Goal: Information Seeking & Learning: Learn about a topic

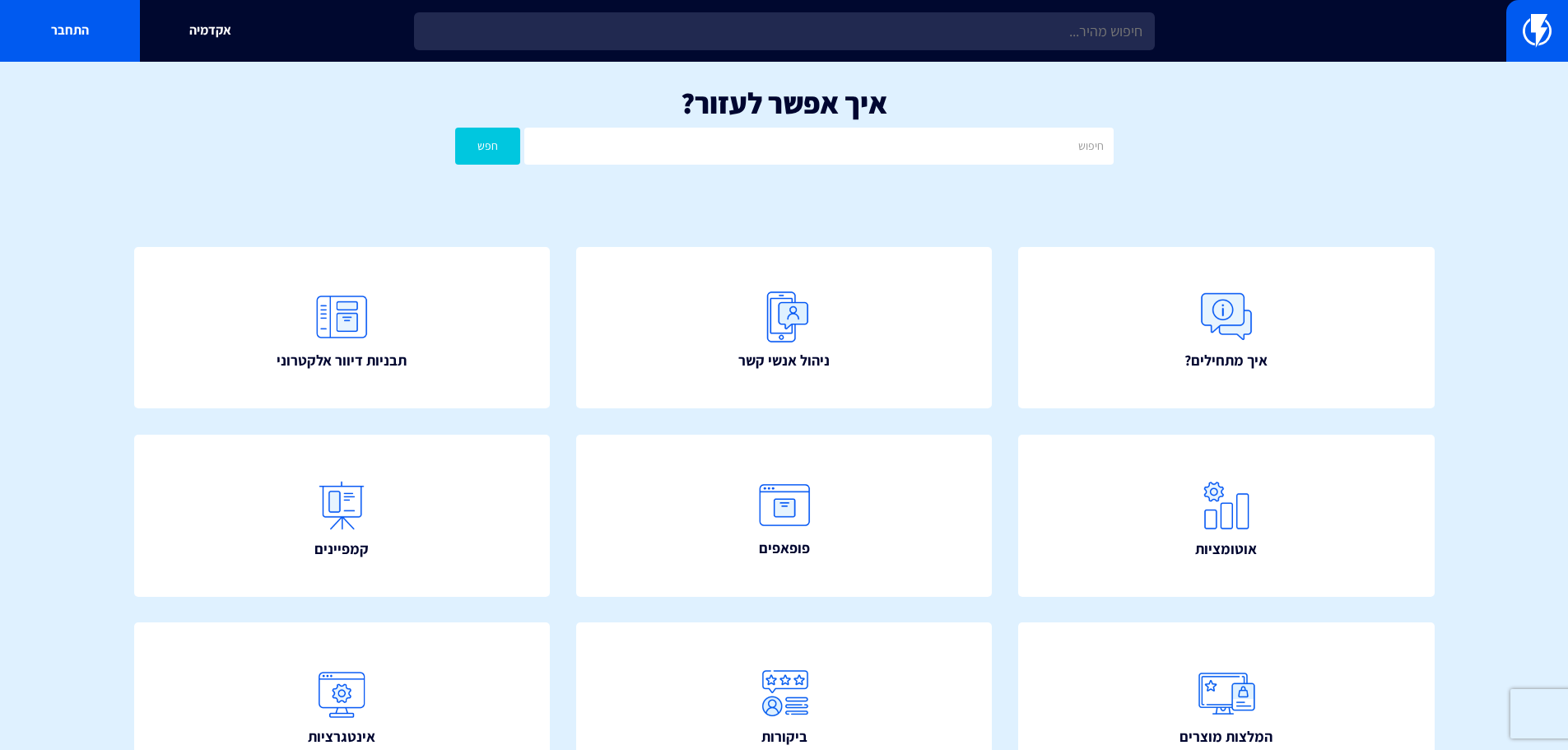
click at [40, 316] on section "איך אפשר לעזור? חפש איך מתחילים? ניהול אנשי קשר תבניות דיוור אלקטרוני" at bounding box center [784, 555] width 1568 height 987
click at [42, 522] on section "איך אפשר לעזור? חפש איך מתחילים? ניהול אנשי קשר תבניות דיוור אלקטרוני" at bounding box center [784, 555] width 1568 height 987
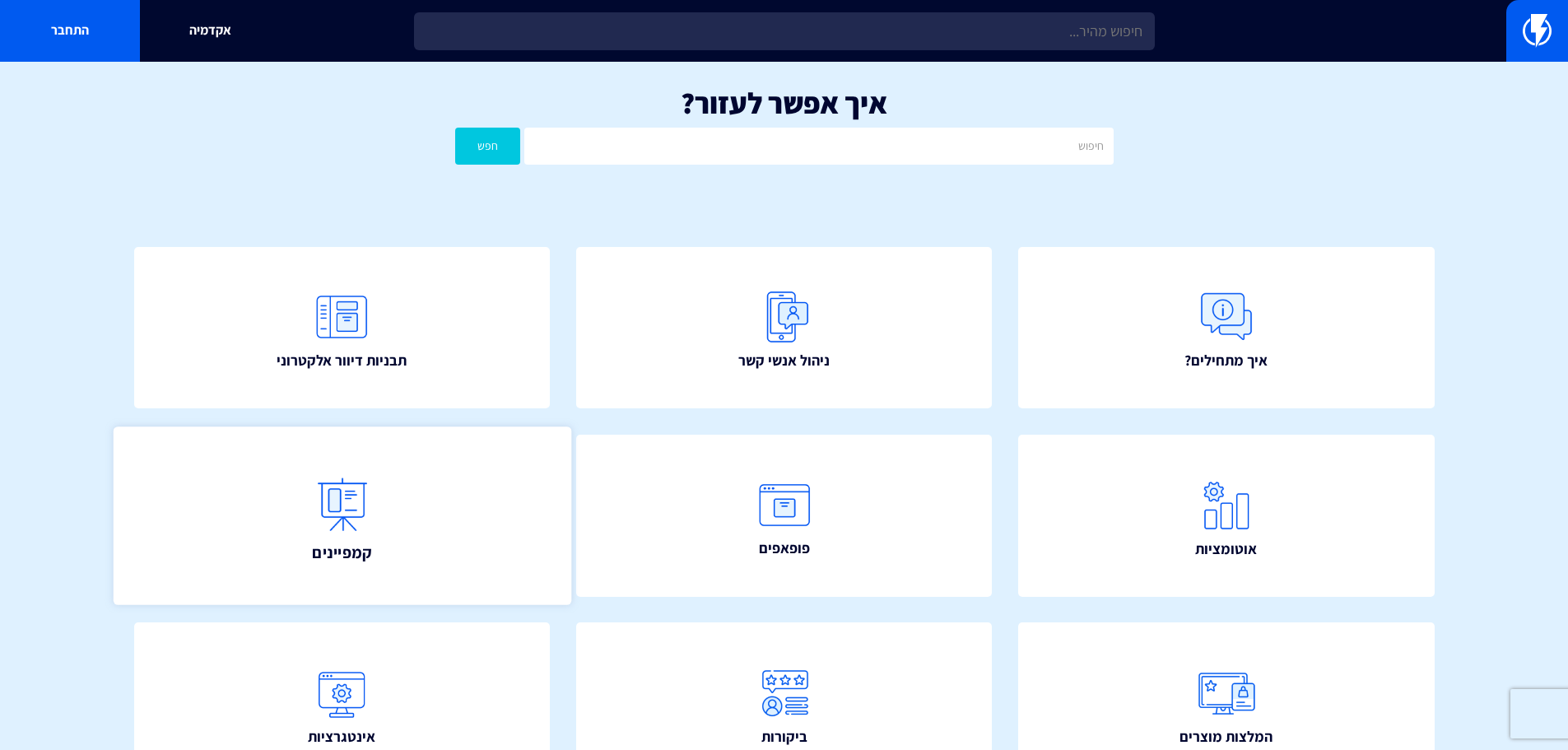
click at [505, 467] on link "קמפיינים" at bounding box center [342, 515] width 458 height 178
click at [359, 542] on span "קמפיינים" at bounding box center [342, 552] width 60 height 23
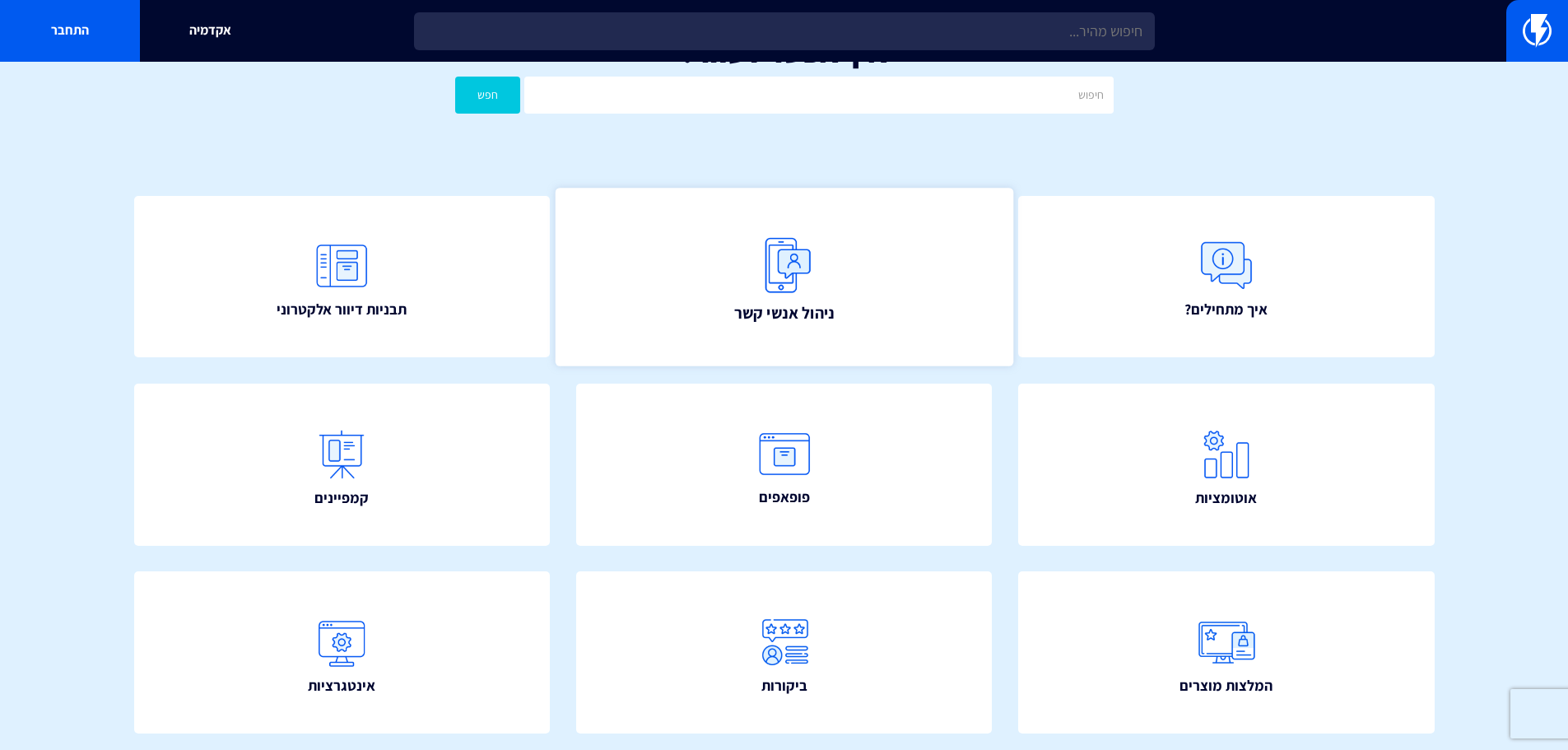
scroll to position [247, 0]
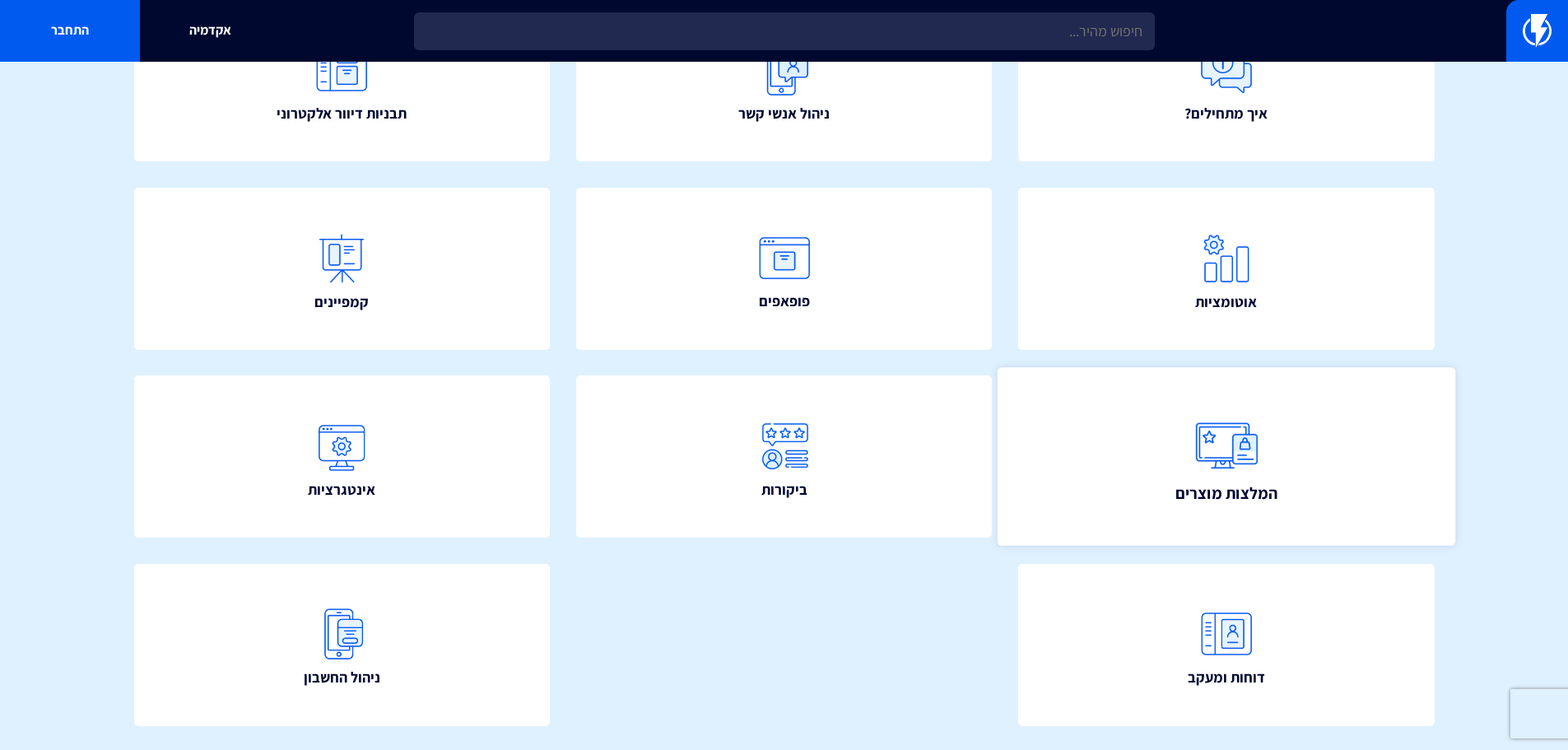
click at [1155, 432] on link "המלצות מוצרים" at bounding box center [1227, 457] width 458 height 178
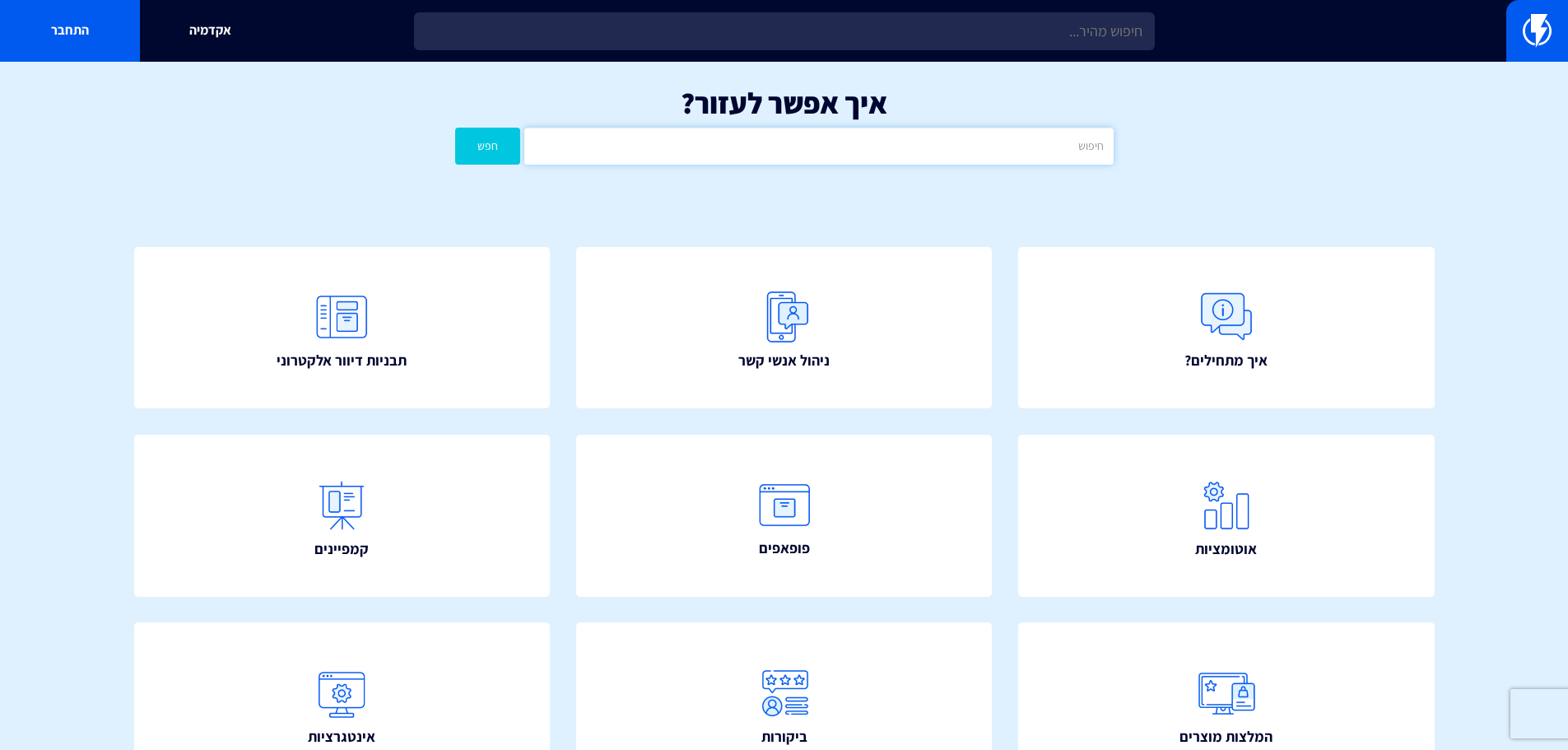
click at [750, 156] on input "text" at bounding box center [818, 146] width 588 height 37
type input "מספר וירטואלי"
click at [455, 128] on button "חפש" at bounding box center [488, 146] width 66 height 37
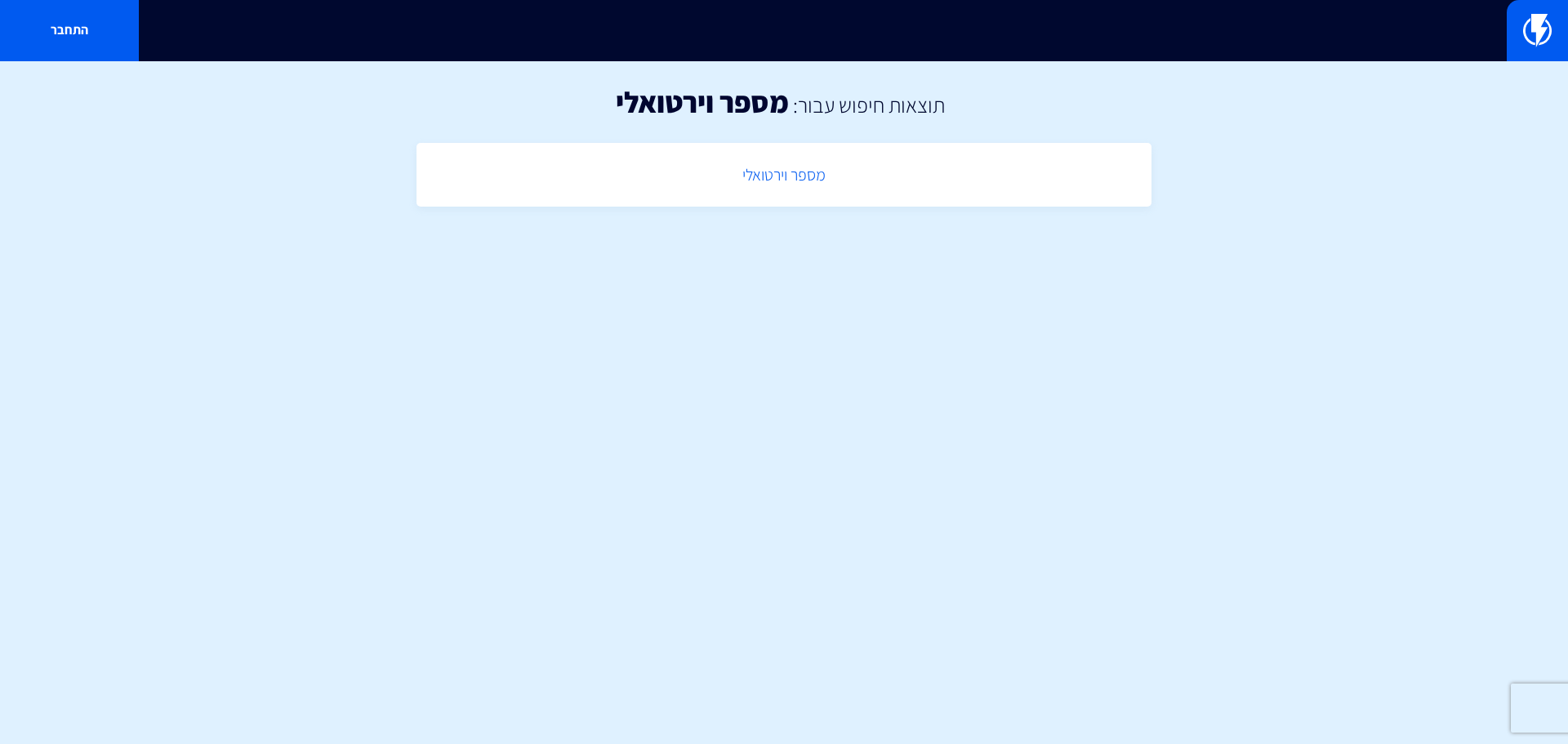
click at [756, 184] on link "מספר וירטואלי" at bounding box center [784, 175] width 719 height 48
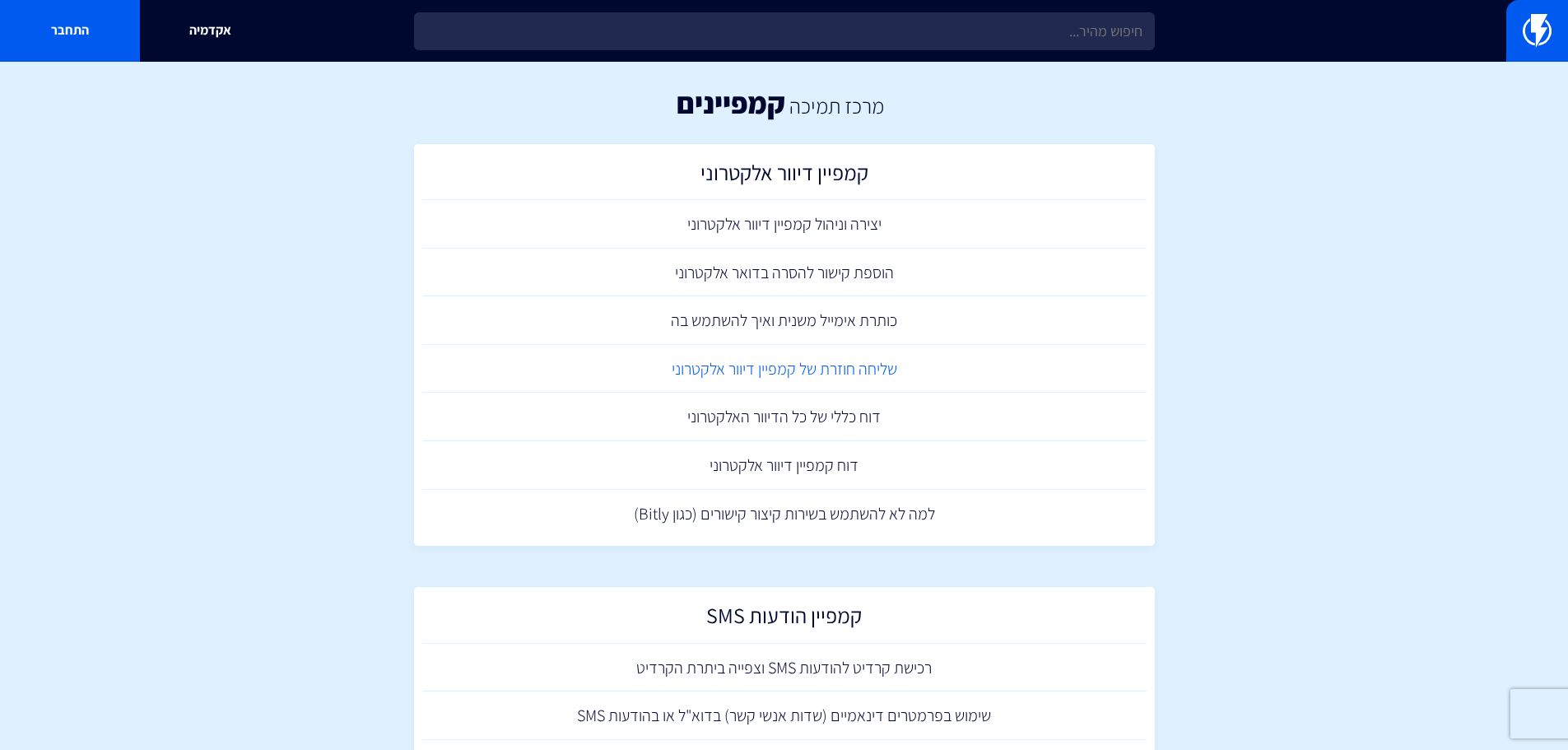
click at [799, 359] on link "שליחה חוזרת של קמפיין דיוור אלקטרוני" at bounding box center [784, 369] width 725 height 48
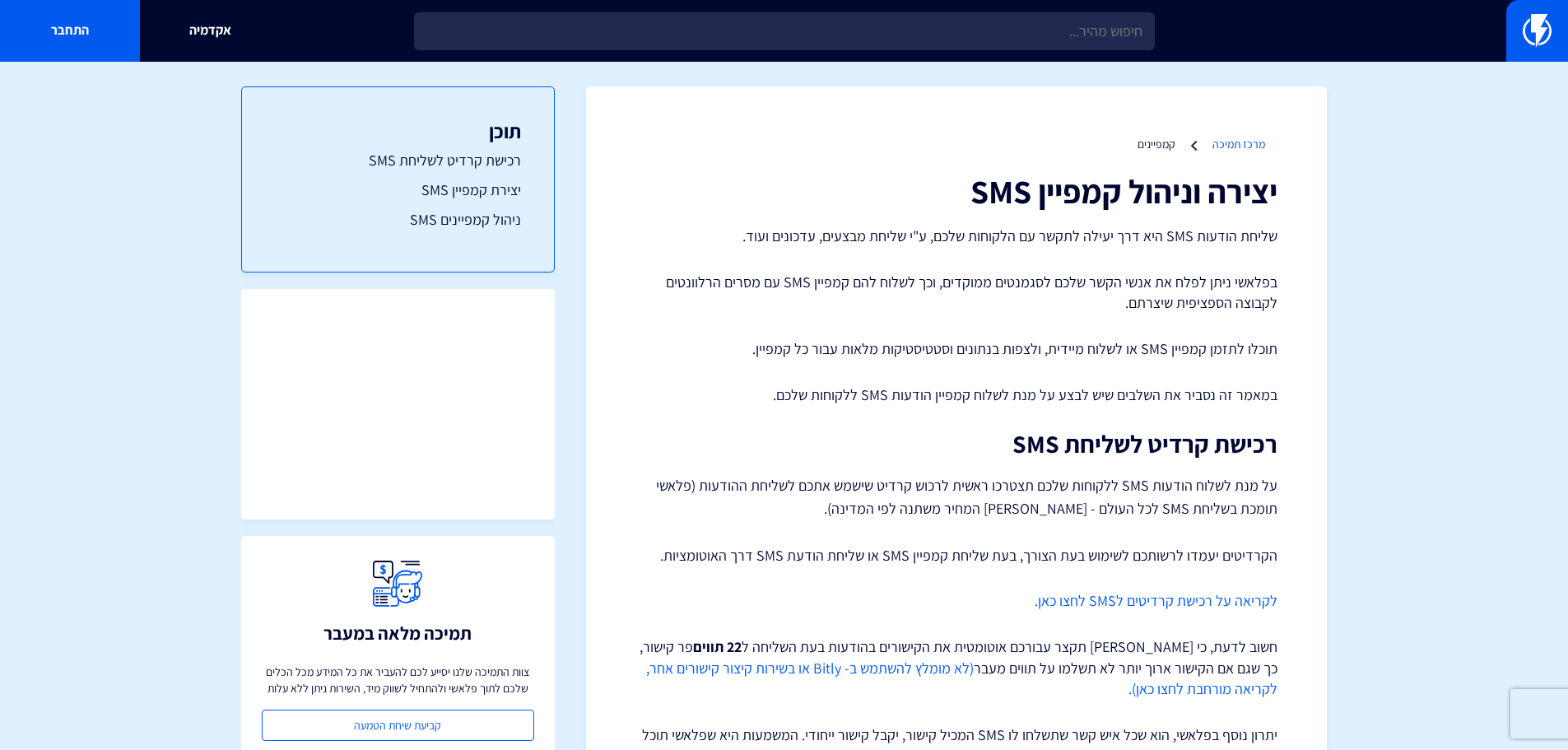
click at [1261, 139] on link "מרכז תמיכה" at bounding box center [1239, 143] width 53 height 14
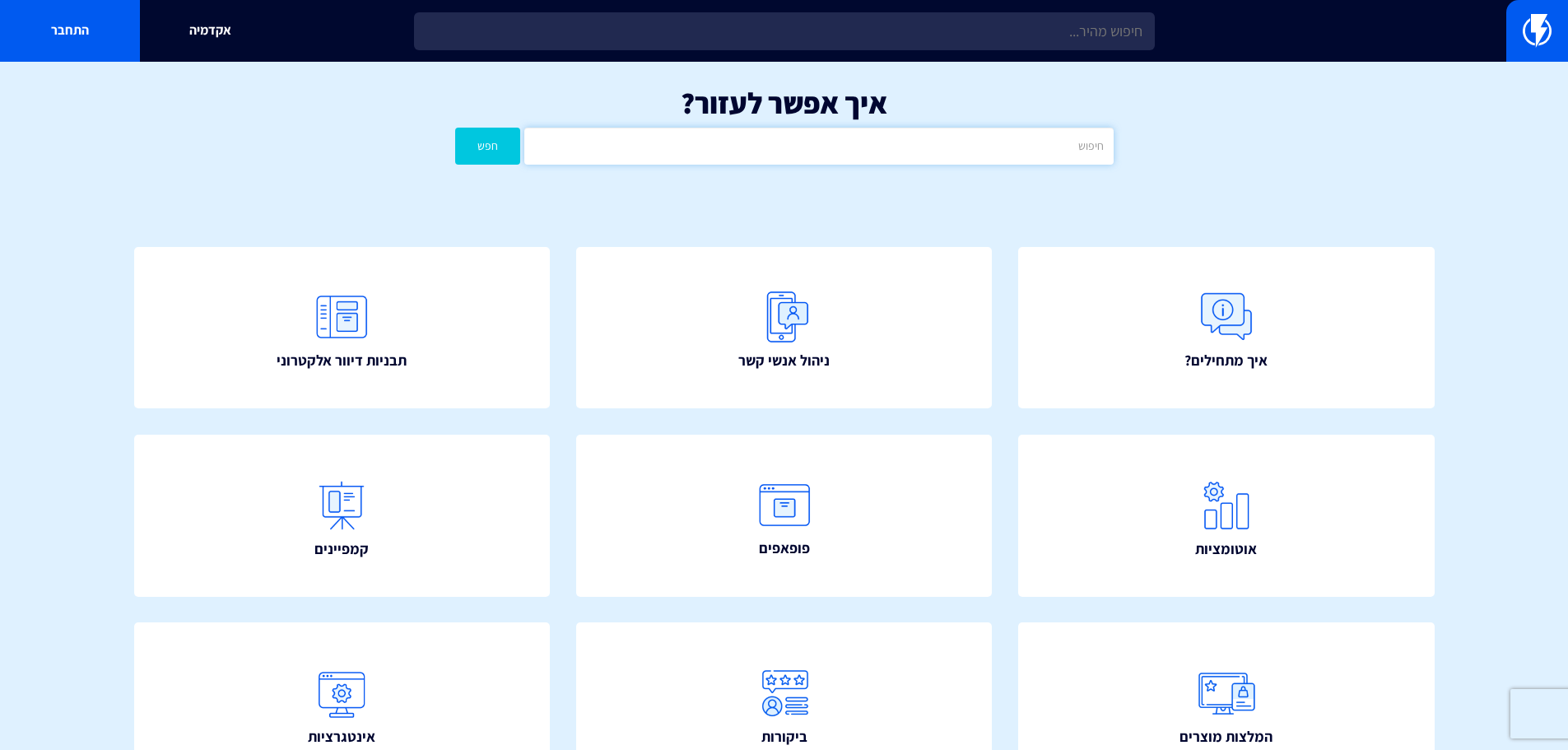
click at [834, 148] on input "text" at bounding box center [818, 146] width 588 height 37
type input "צפייה באימייל"
click at [455, 128] on button "חפש" at bounding box center [488, 146] width 66 height 37
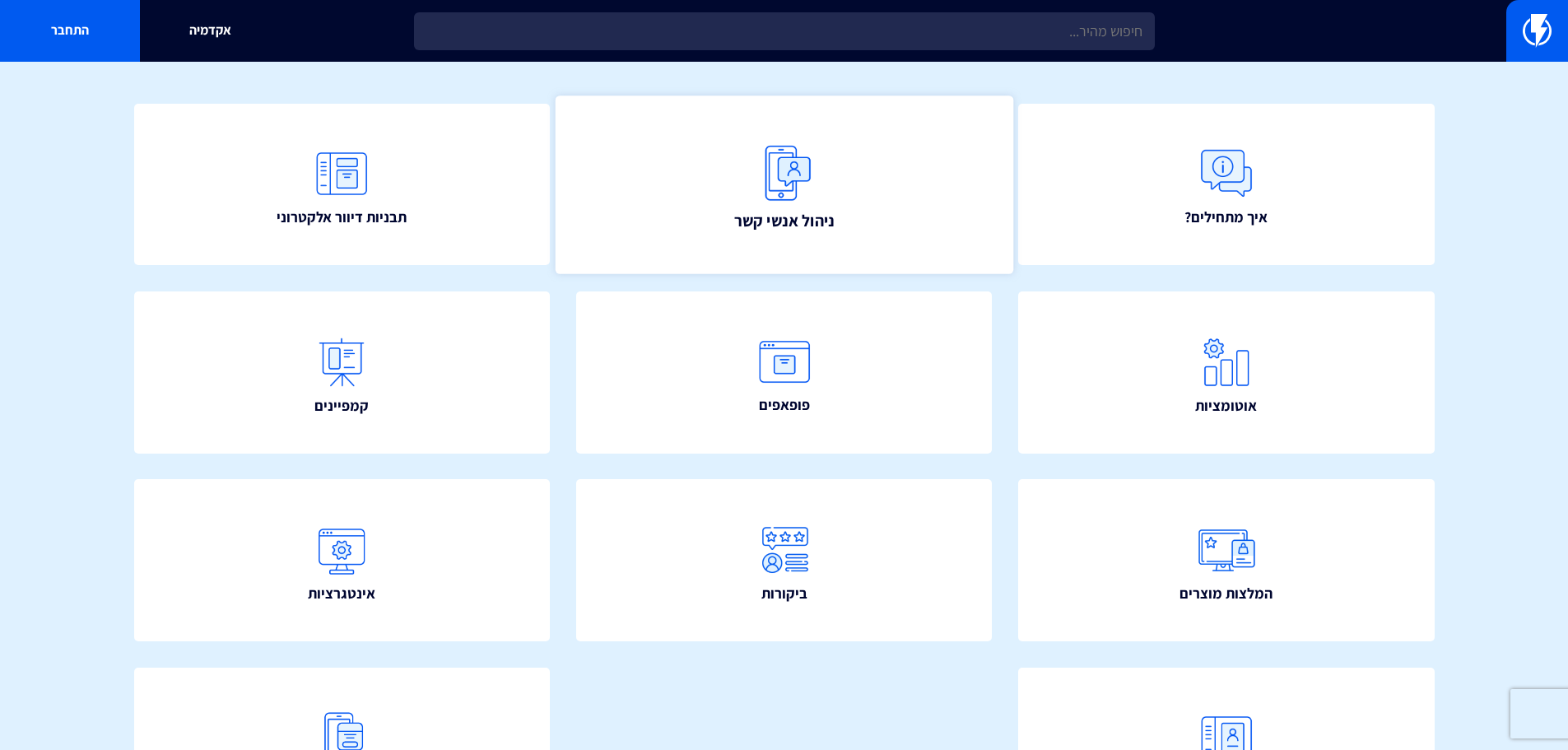
scroll to position [164, 0]
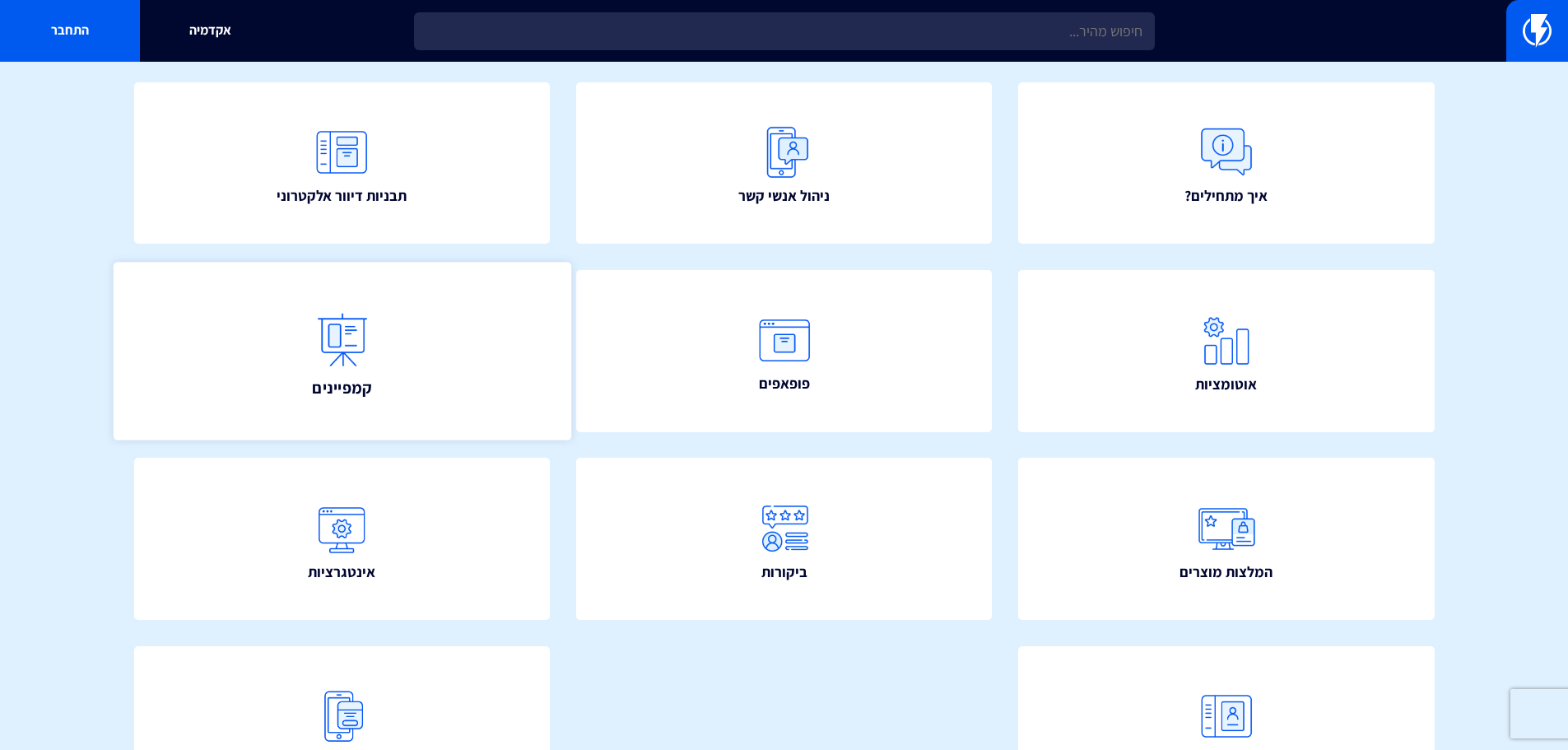
click at [394, 349] on link "קמפיינים" at bounding box center [342, 351] width 458 height 178
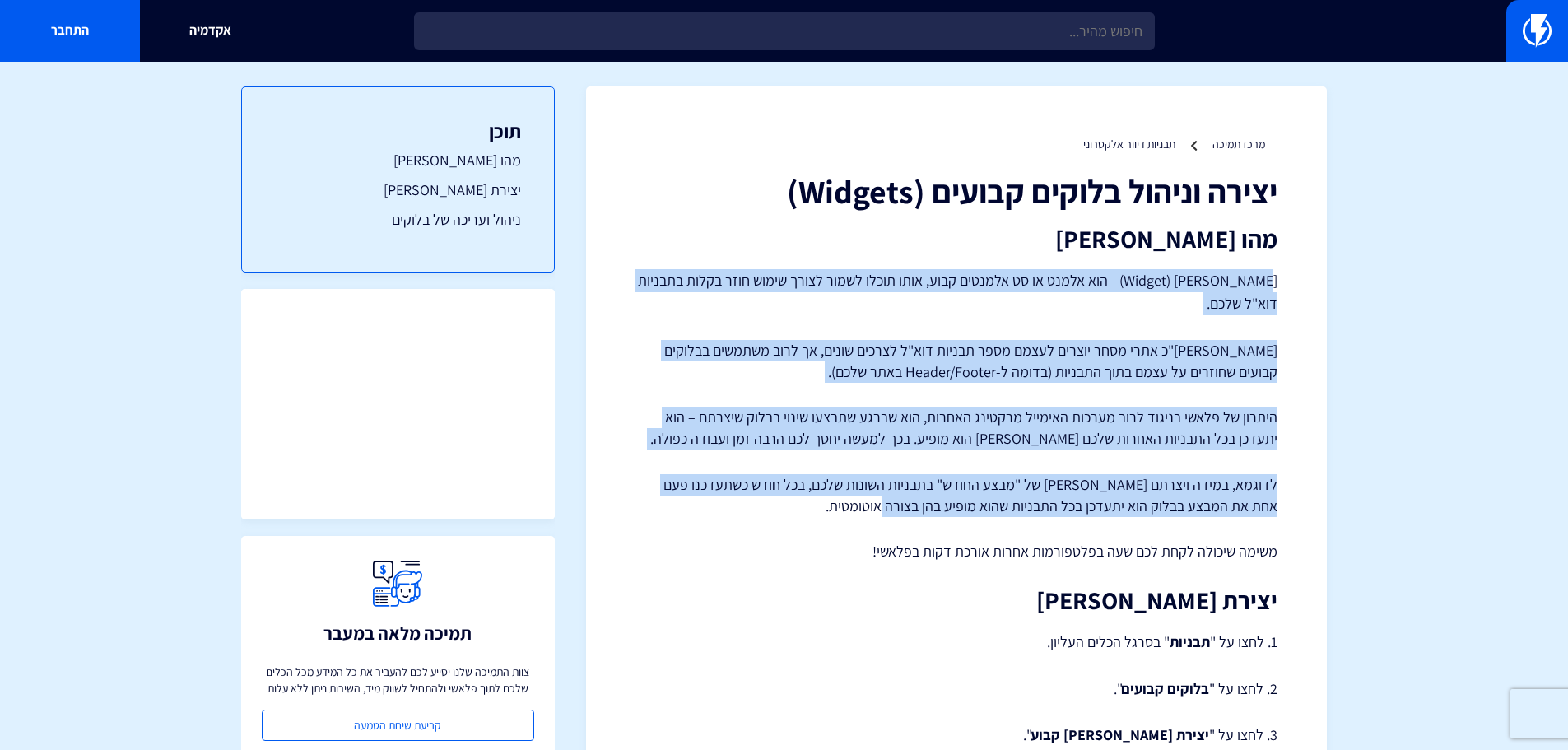
drag, startPoint x: 1272, startPoint y: 286, endPoint x: 903, endPoint y: 489, distance: 421.2
copy div "לוק (Widget) - הוא אלמנט או סט אלמנטים קבוע, אותו תוכלו לשמור לצורך שימוש חוזר …"
click at [924, 408] on p "היתרון של פלאשי בניגוד לרוב מערכות האימייל מרקטינג האחרות, הוא שברגע שתבצעו שינ…" at bounding box center [956, 427] width 642 height 42
drag, startPoint x: 1021, startPoint y: 448, endPoint x: 1285, endPoint y: 287, distance: 309.2
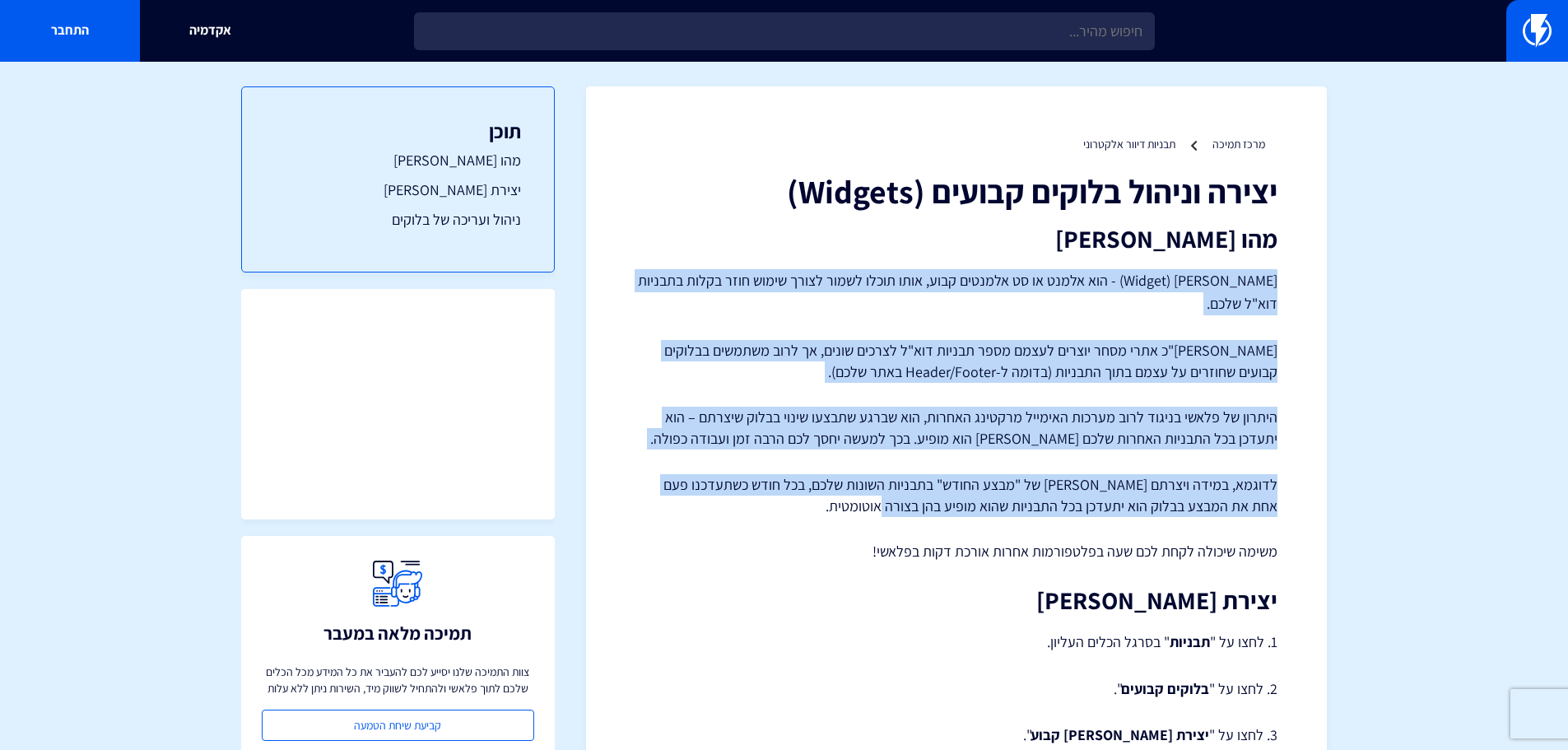
copy div "בלוק (Widget) - הוא אלמנט או סט אלמנטים קבוע, אותו תוכלו לשמור לצורך שימוש חוזר…"
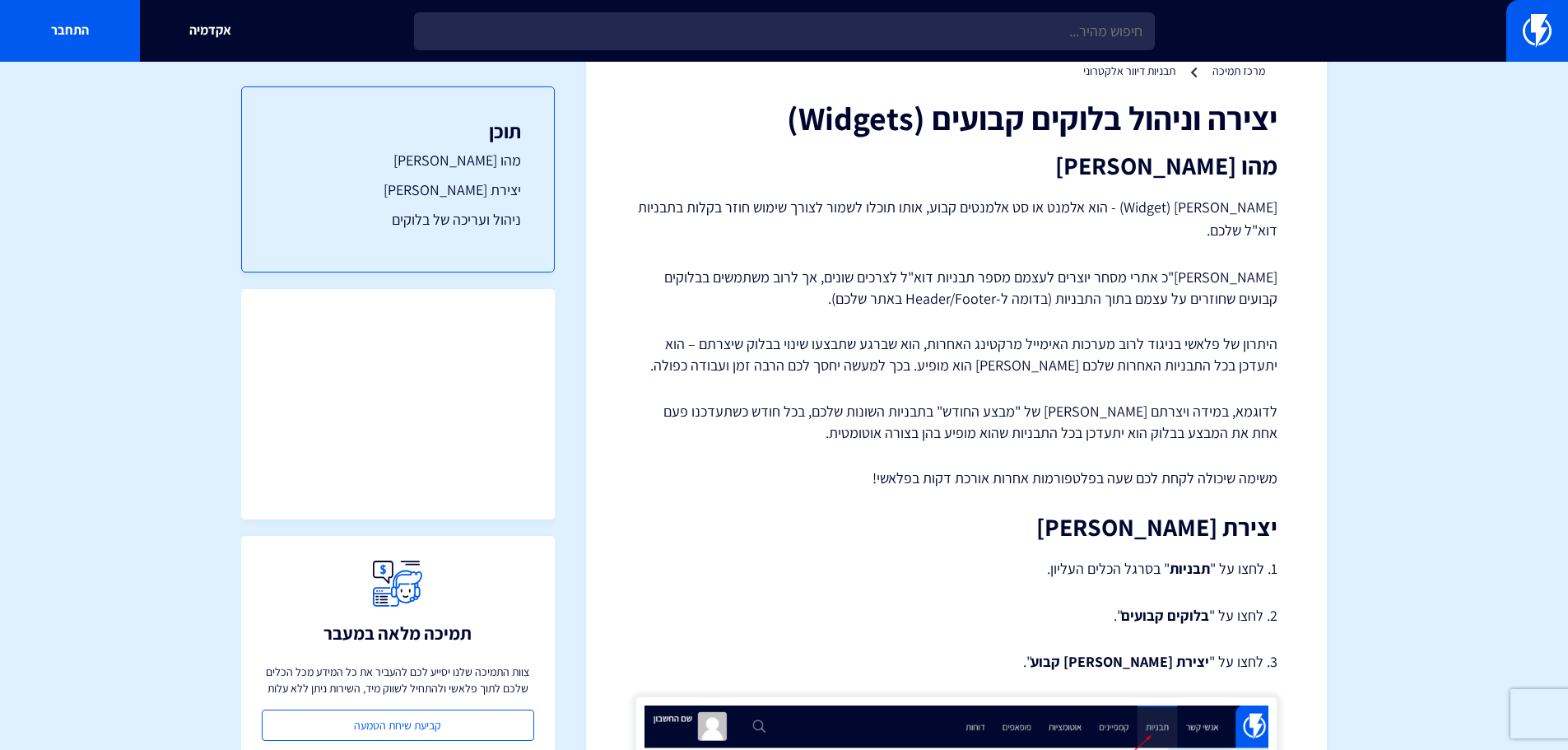
scroll to position [0, 0]
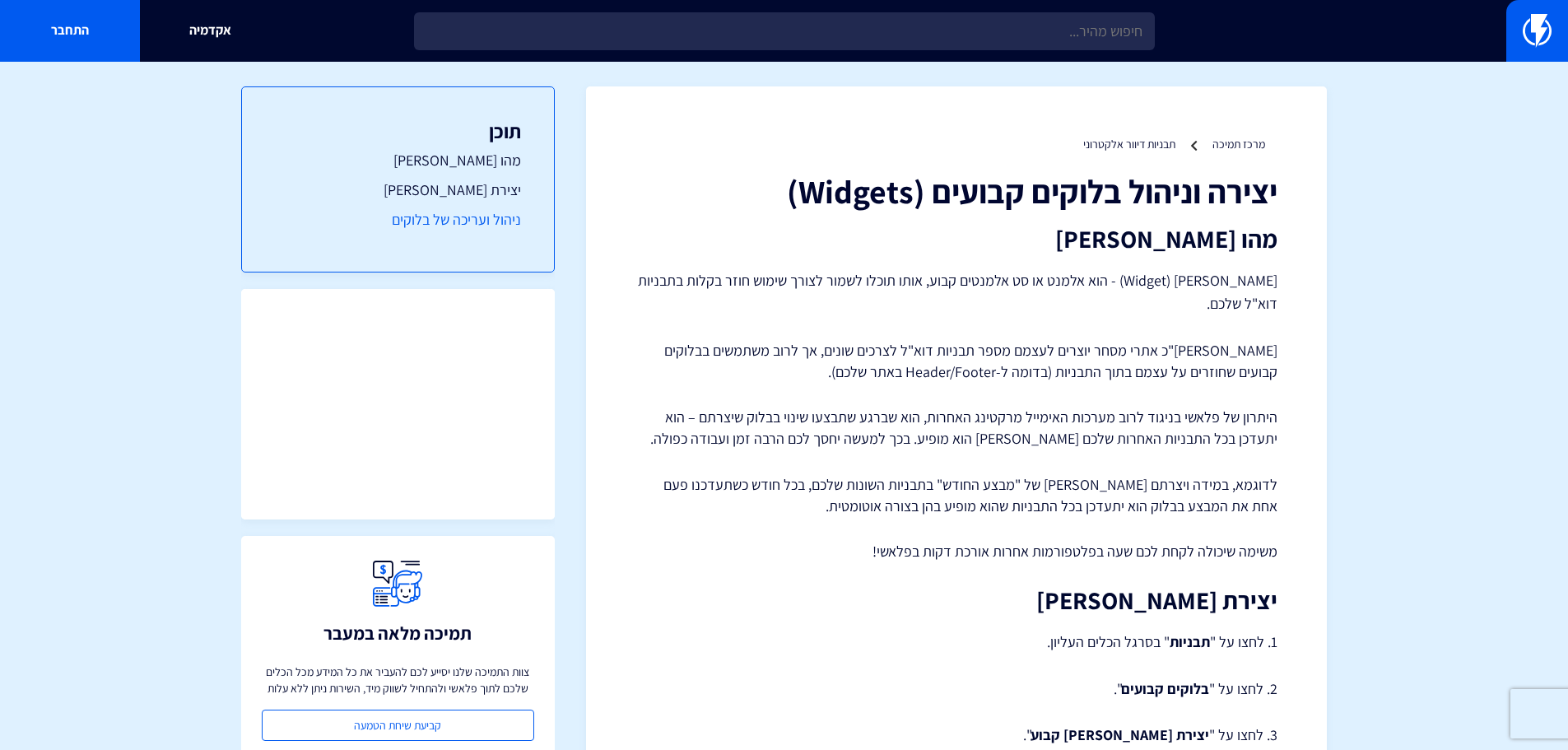
click at [487, 225] on link "ניהול ועריכה של בלוקים" at bounding box center [398, 219] width 246 height 21
click at [1249, 149] on link "מרכז תמיכה" at bounding box center [1239, 143] width 53 height 14
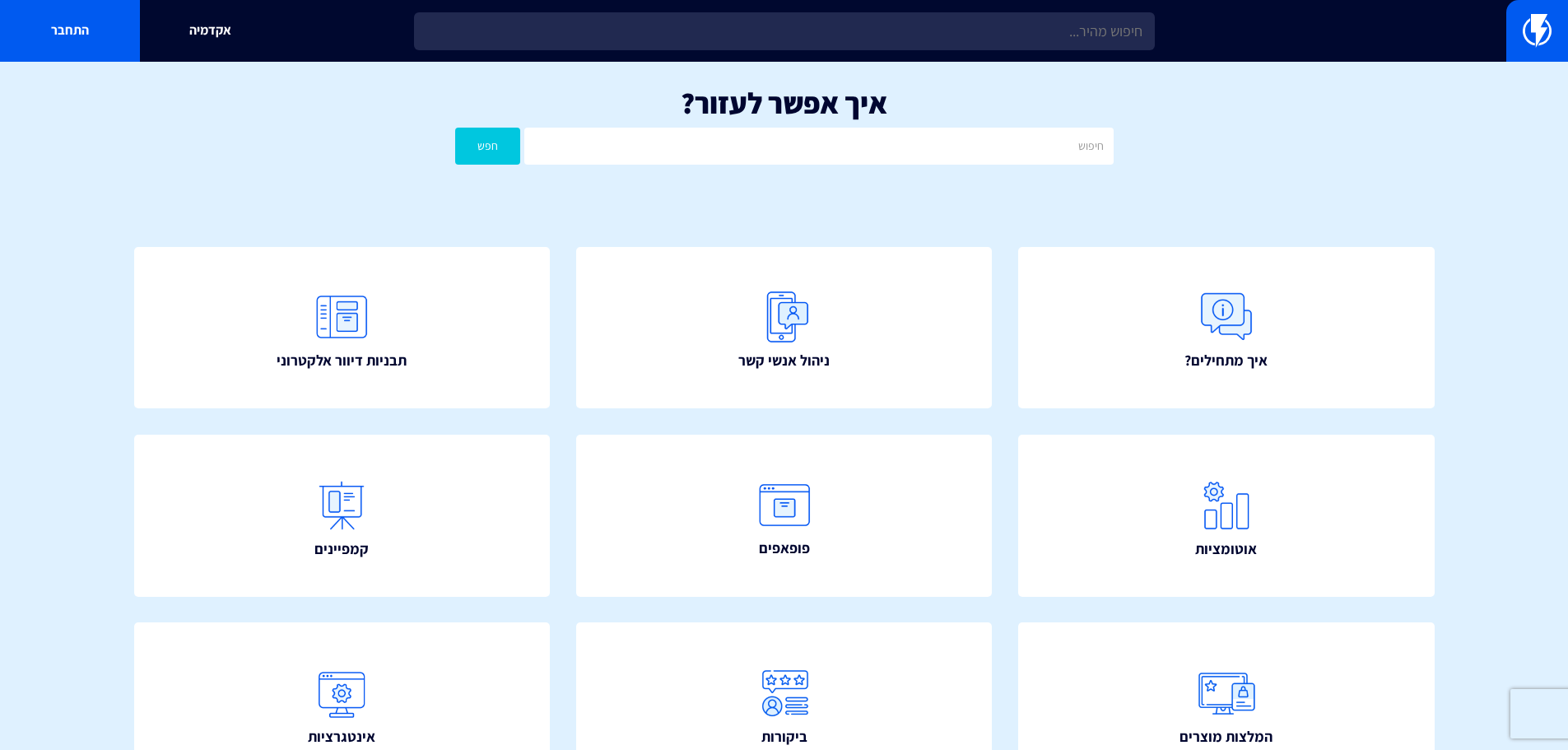
click at [825, 173] on div "איך אפשר לעזור? חפש" at bounding box center [784, 130] width 1568 height 136
drag, startPoint x: 826, startPoint y: 150, endPoint x: 821, endPoint y: 142, distance: 9.4
click at [826, 150] on input "text" at bounding box center [818, 146] width 588 height 37
type input "טקסט לצד תמונה"
click at [455, 128] on button "חפש" at bounding box center [488, 146] width 66 height 37
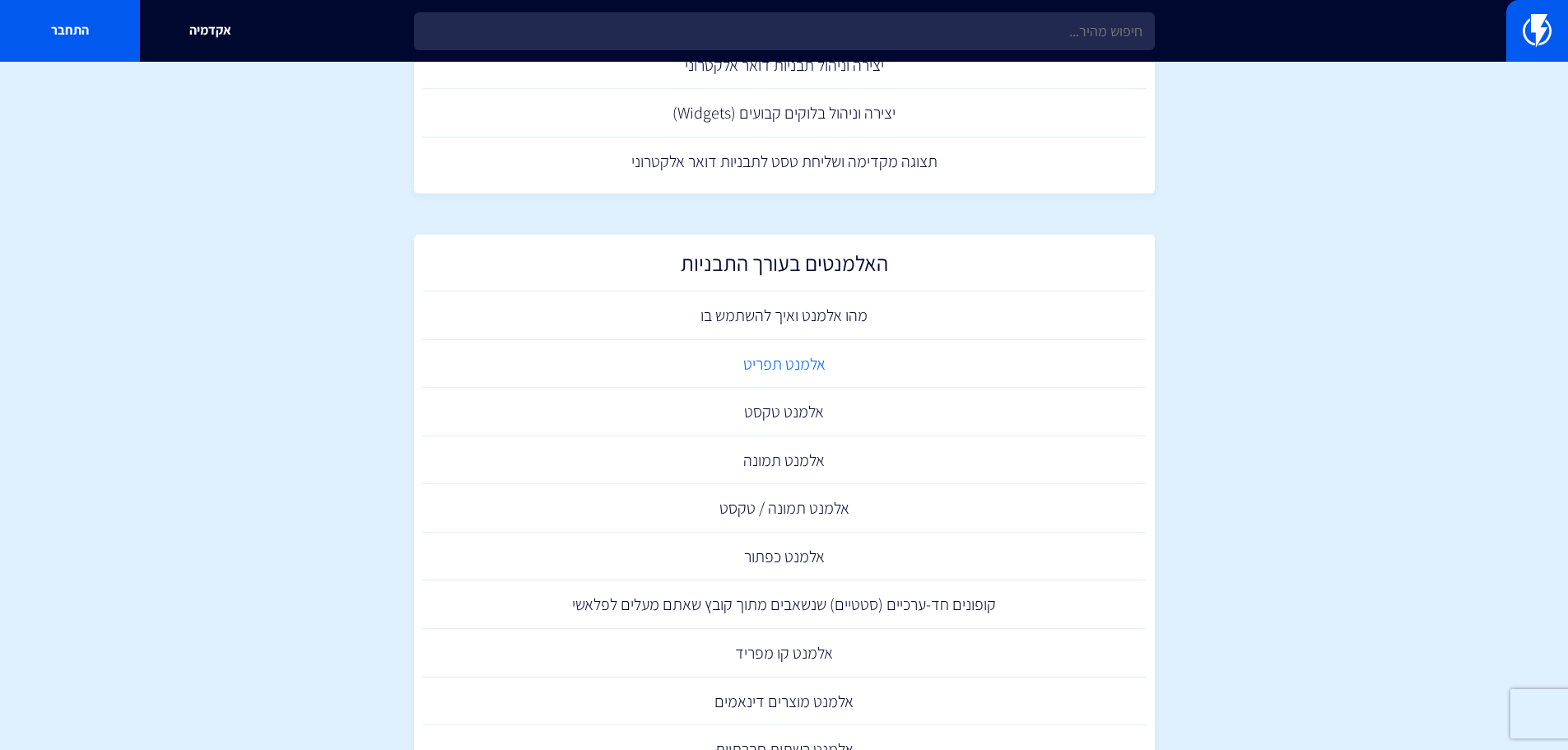
scroll to position [247, 0]
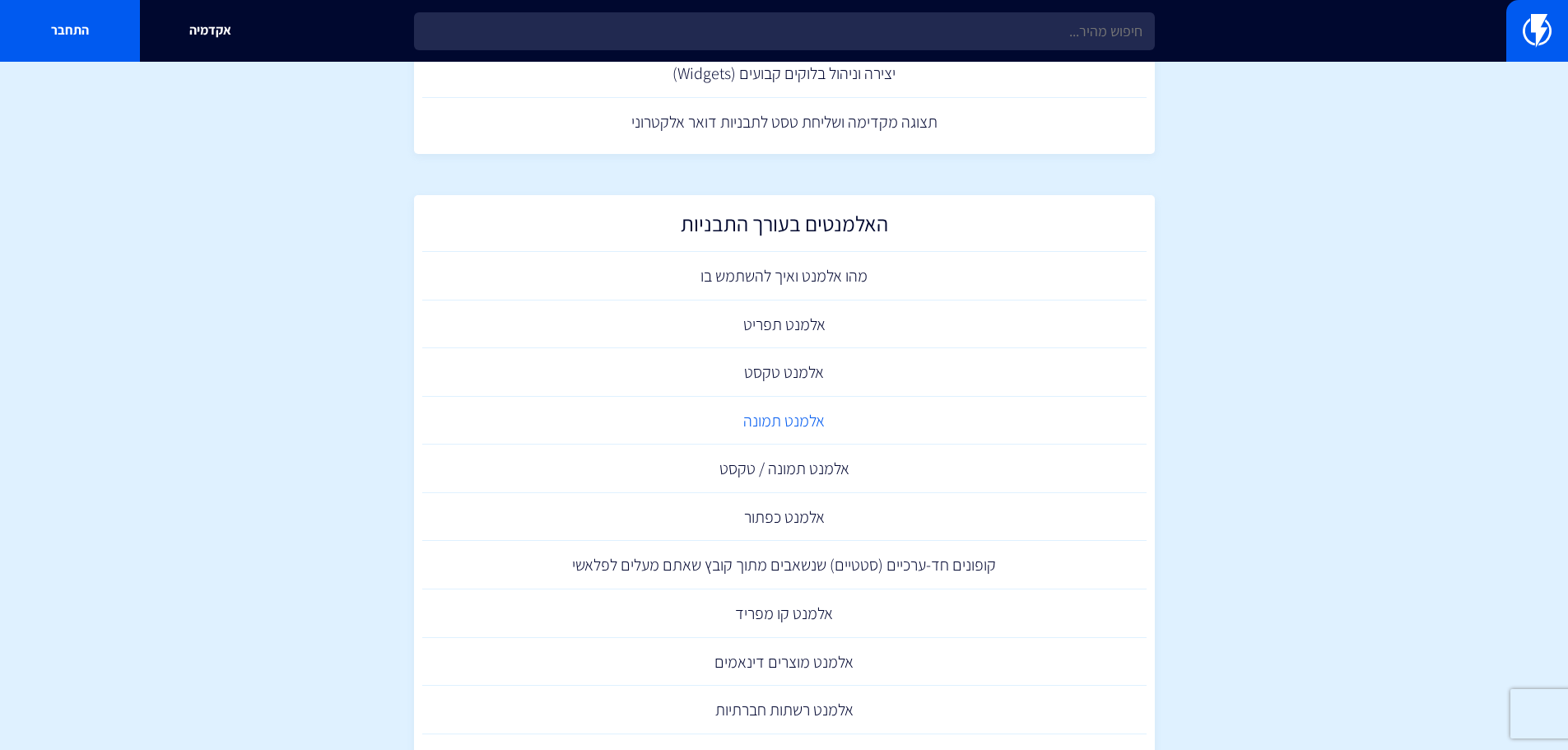
click at [818, 409] on link "אלמנט תמונה" at bounding box center [784, 421] width 725 height 48
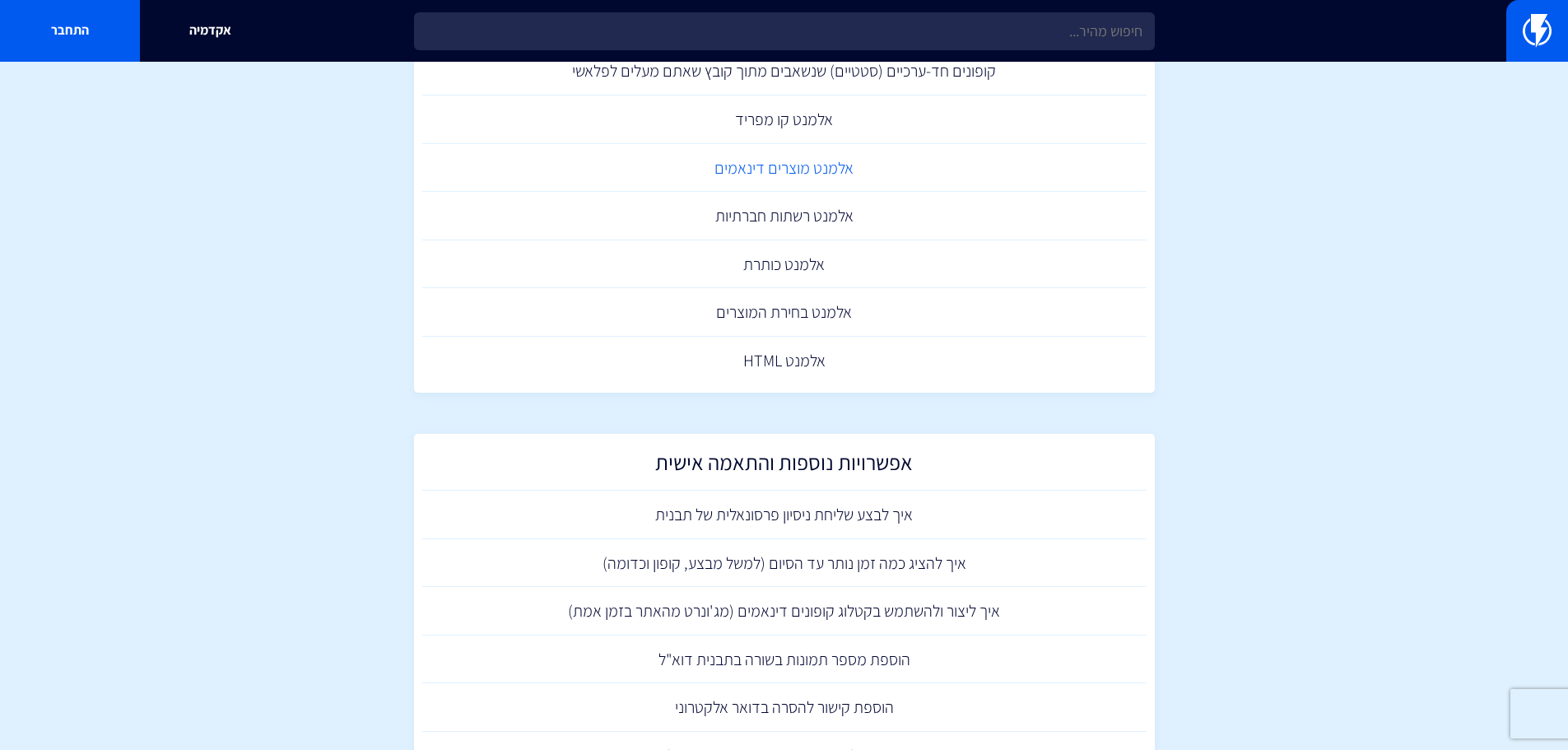
scroll to position [906, 0]
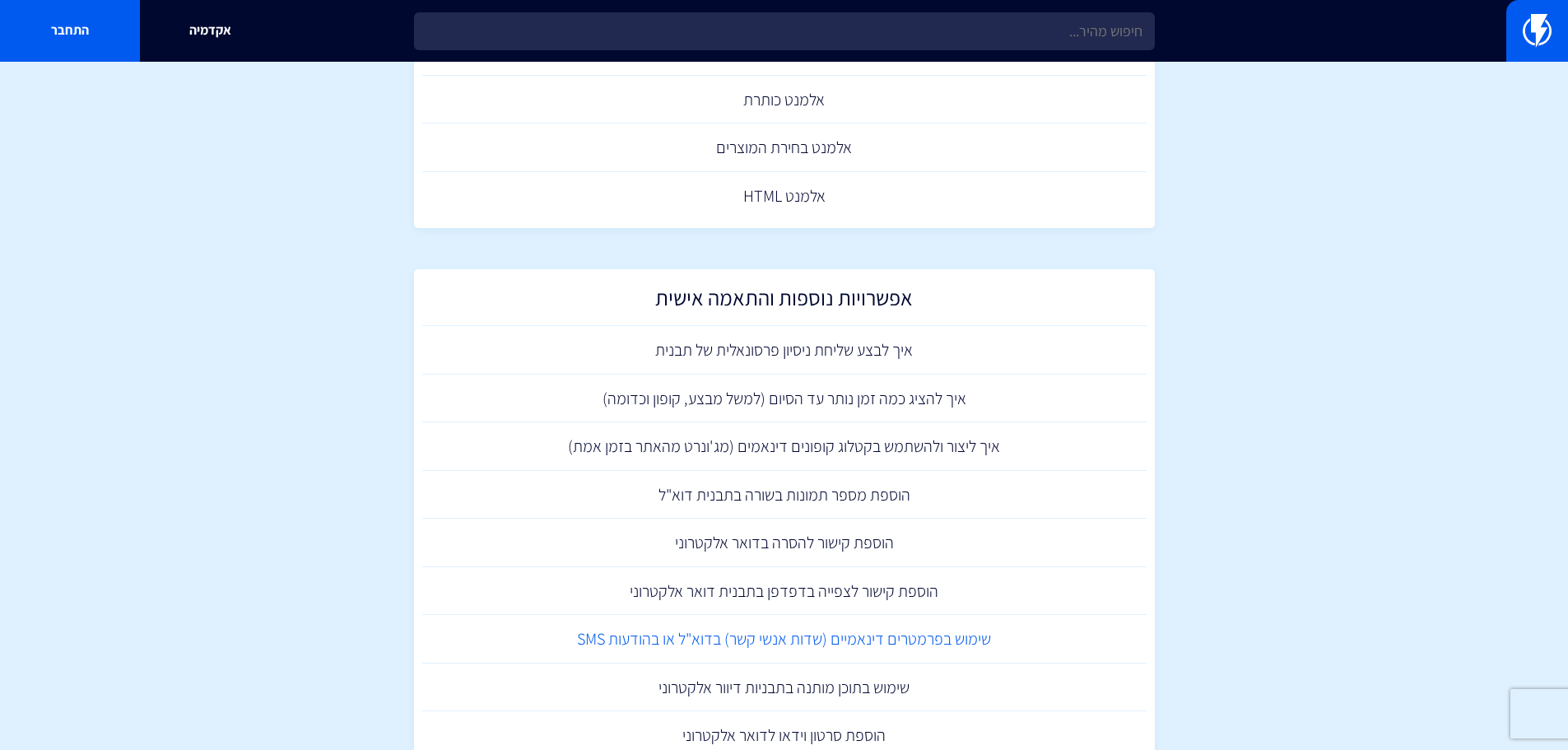
click at [910, 639] on link "שימוש בפרמטרים דינאמיים (שדות אנשי קשר) בדוא"ל או בהודעות SMS" at bounding box center [784, 640] width 725 height 48
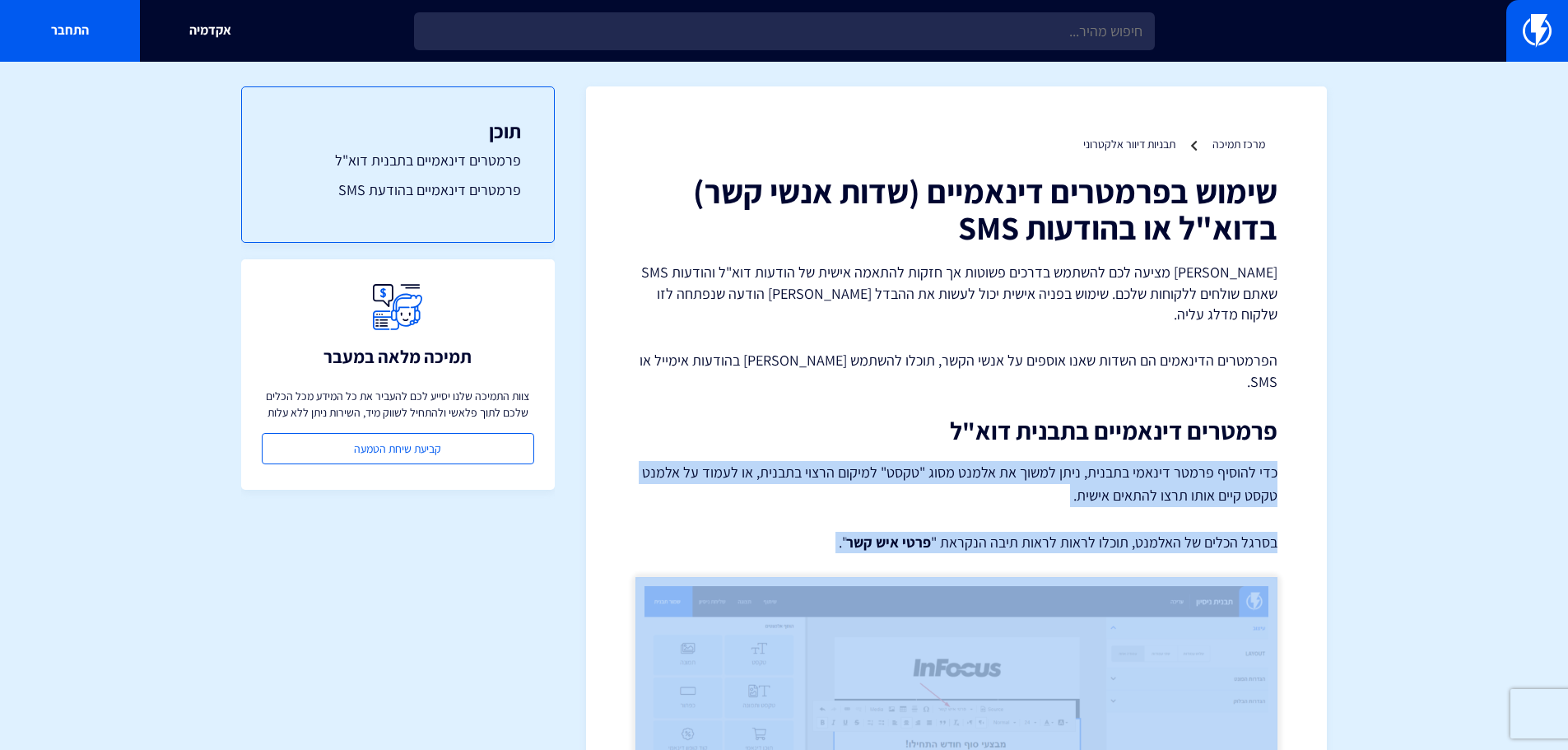
drag, startPoint x: 1283, startPoint y: 425, endPoint x: 889, endPoint y: 517, distance: 404.6
copy div "כדי להוסיף פרמטר דינאמי בתבנית, ניתן למשוך את אלמנט מסוג "טקסט" למיקום הרצוי בת…"
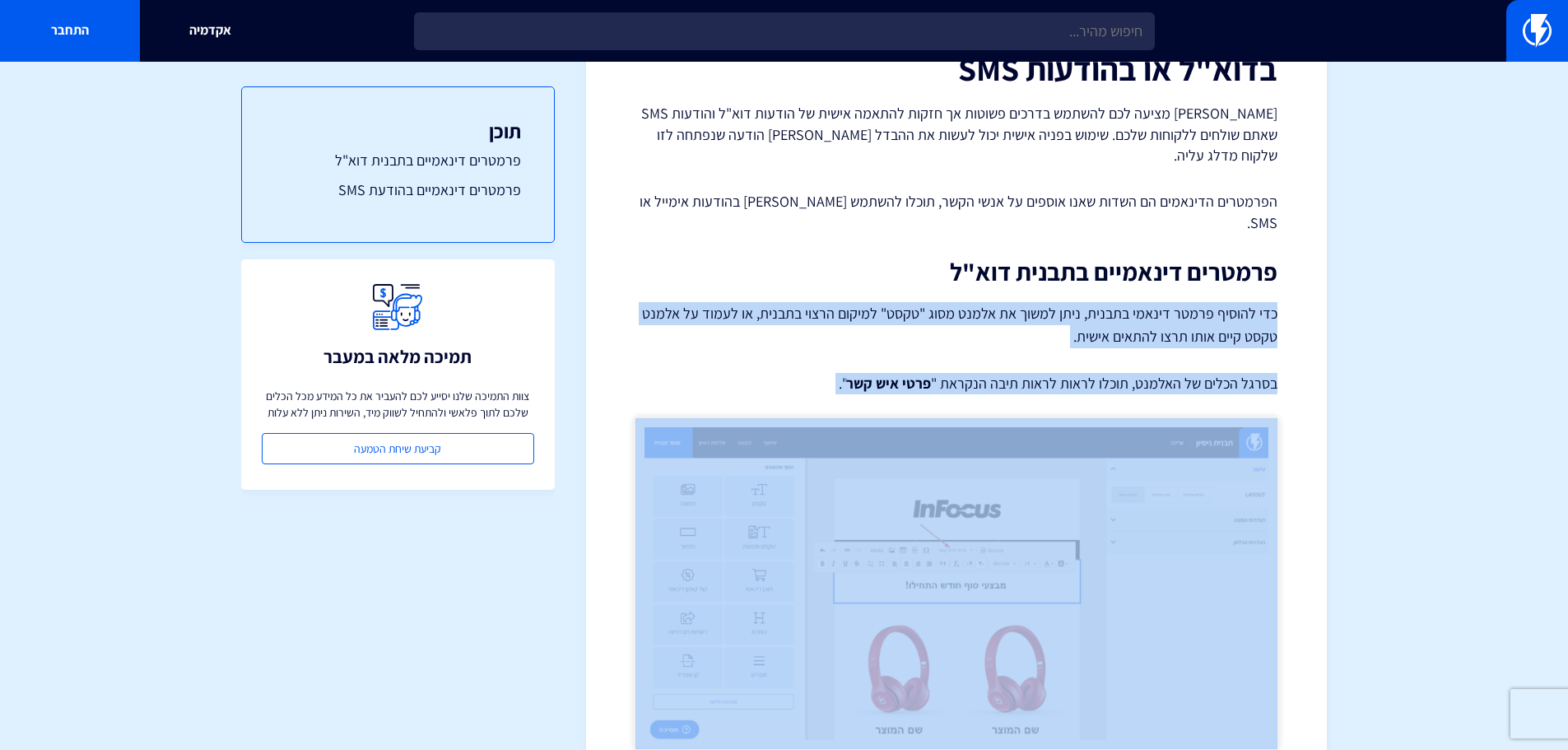
scroll to position [412, 0]
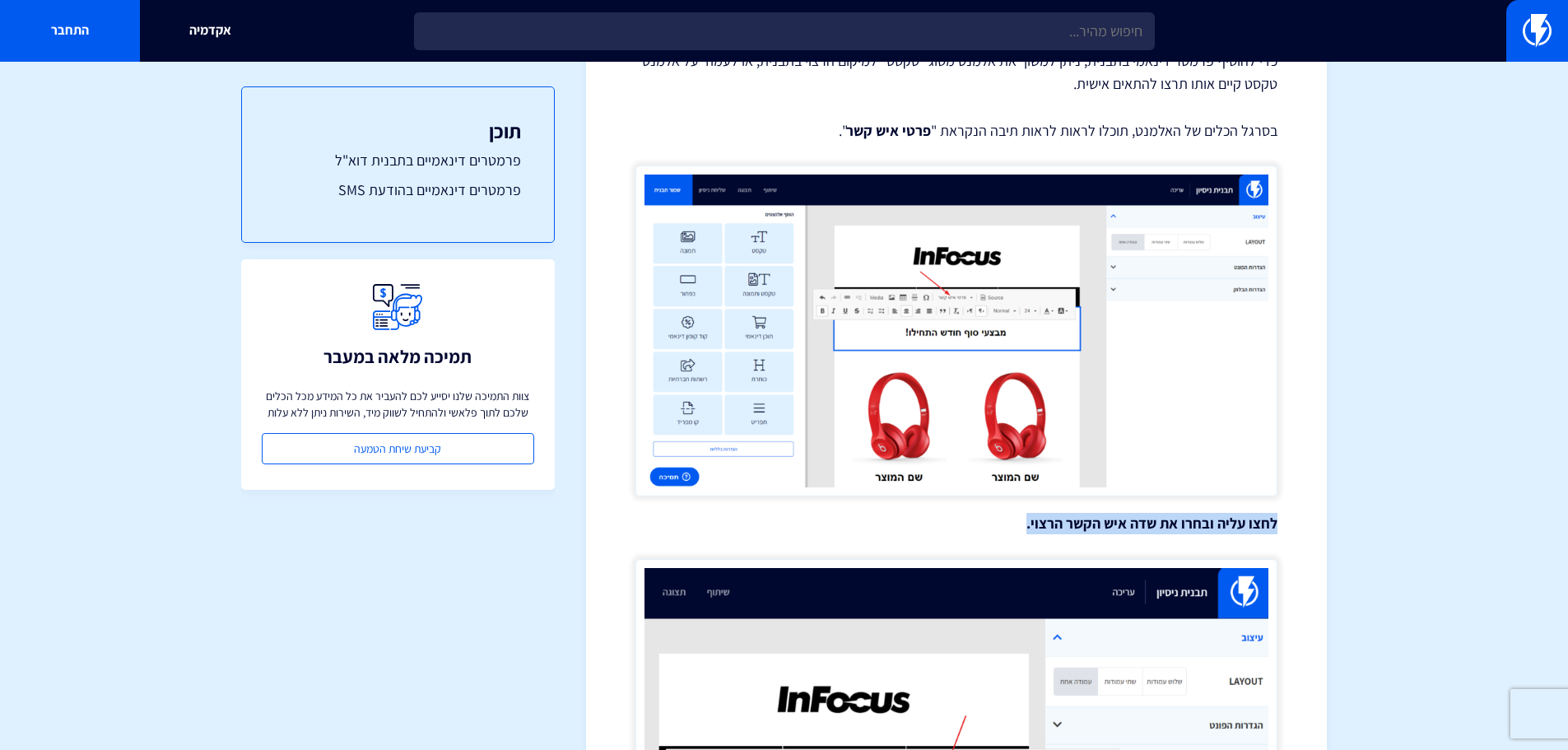
drag, startPoint x: 1006, startPoint y: 476, endPoint x: 1294, endPoint y: 480, distance: 288.0
copy strong "לחצו עליה ובחרו את שדה איש הקשר הרצוי."
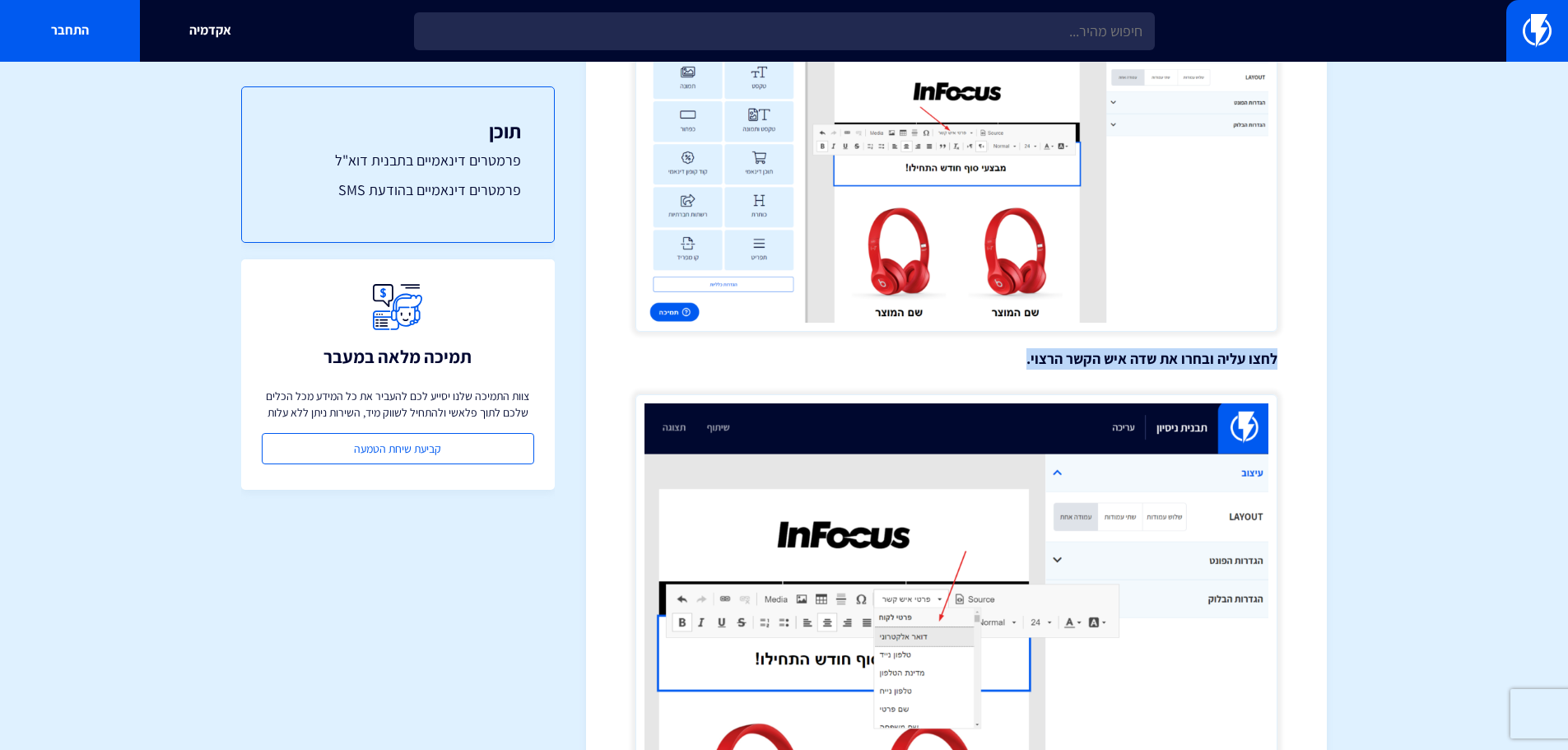
scroll to position [906, 0]
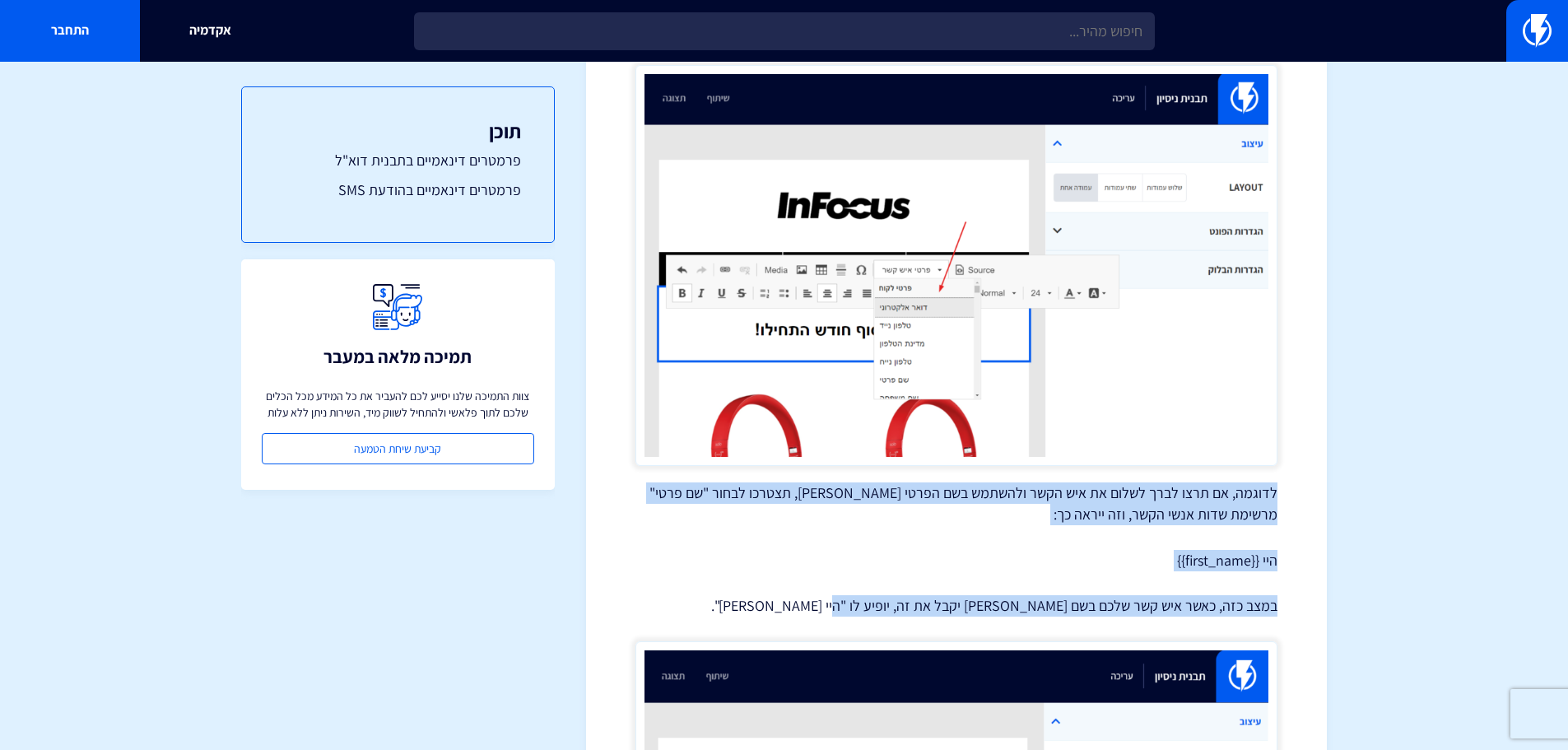
drag, startPoint x: 999, startPoint y: 559, endPoint x: 1274, endPoint y: 448, distance: 296.6
click at [1274, 448] on div "שימוש בפרמטרים דינאמיים (שדות אנשי קשר) בדוא"ל או בהודעות SMS פלאשי מציעה לכם ל…" at bounding box center [956, 502] width 642 height 2468
copy div "לדוגמה, אם תרצו לברך לשלום את איש הקשר ולהשתמש בשם הפרטי שלו, תצטרכו לבחור "שם …"
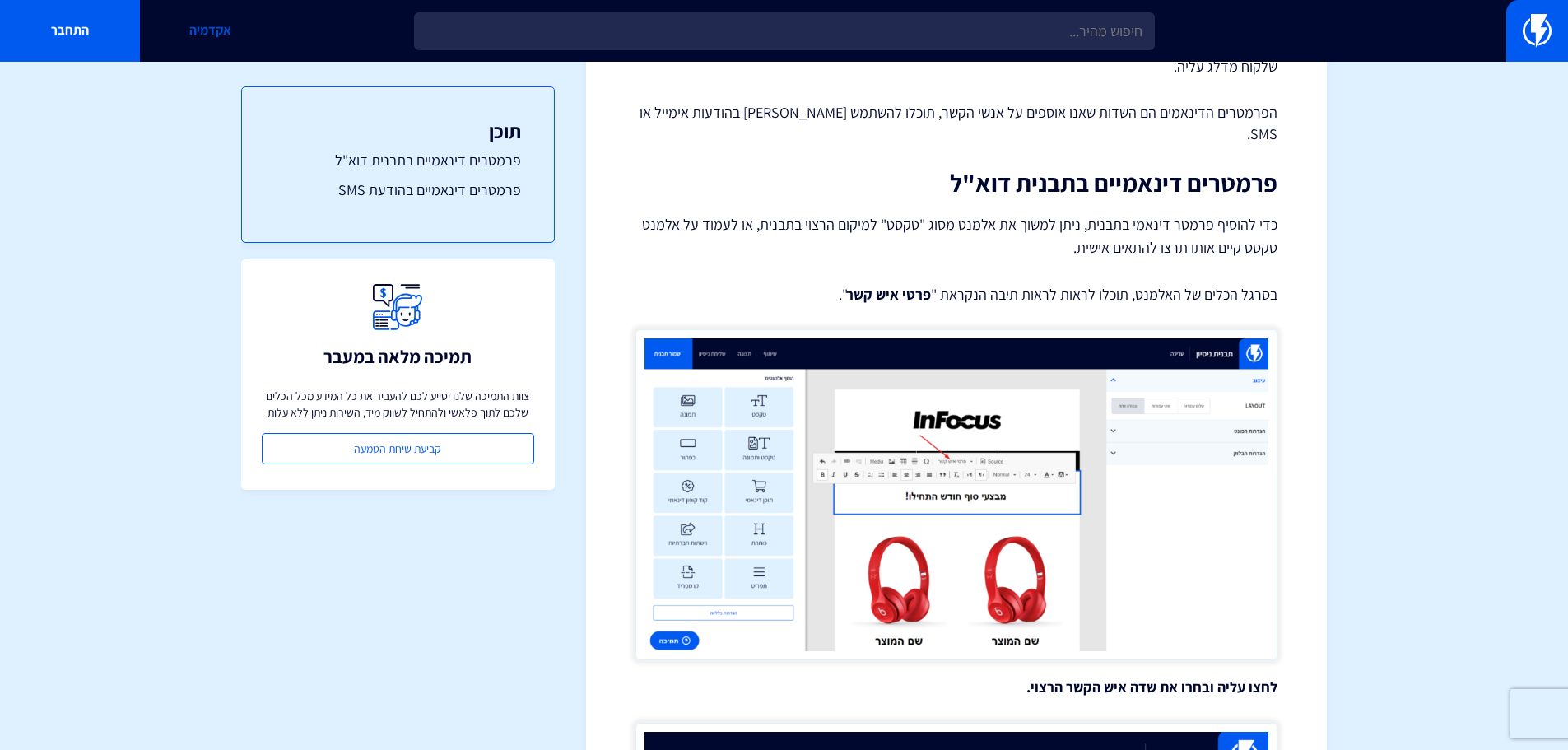
scroll to position [247, 0]
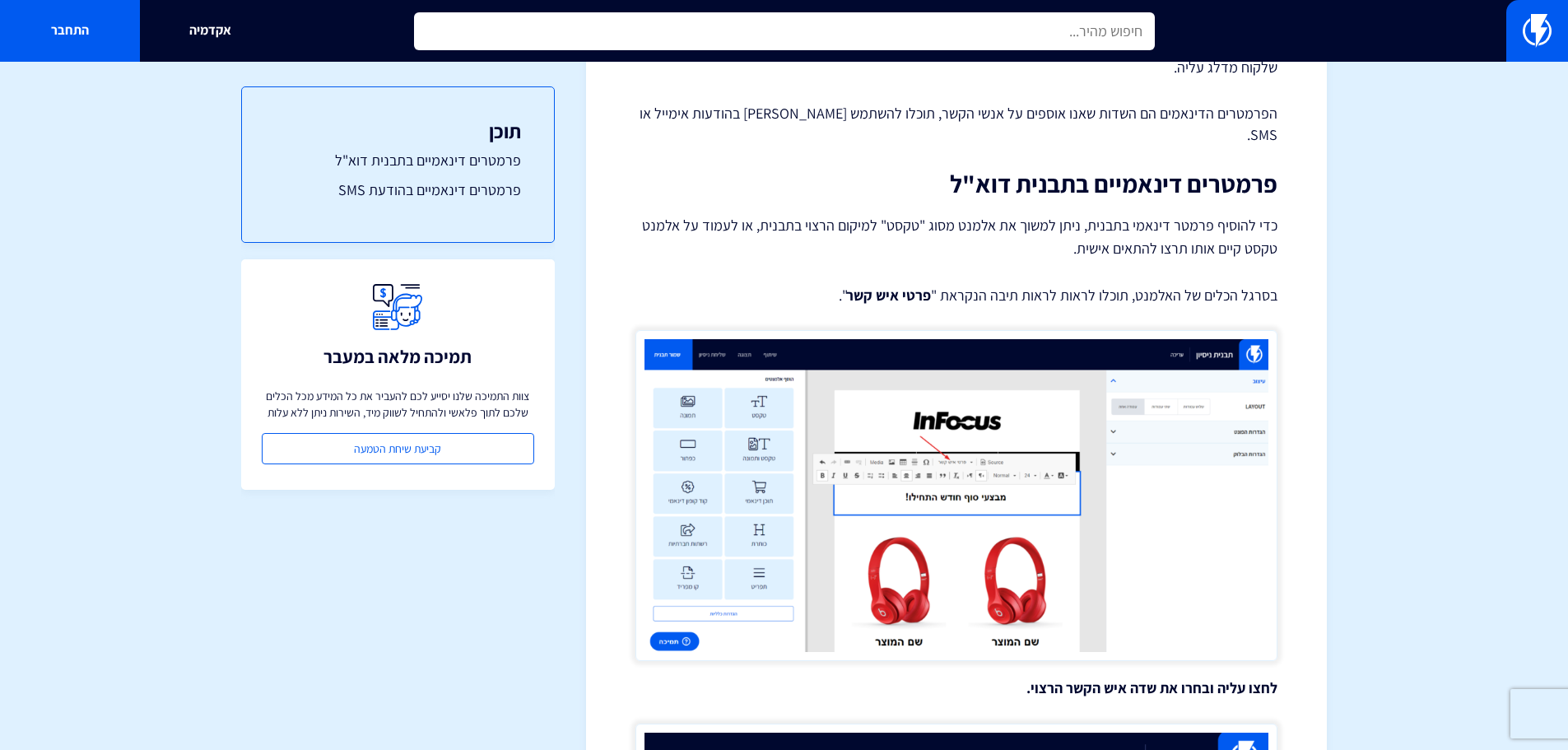
click at [932, 35] on input "text" at bounding box center [784, 31] width 741 height 38
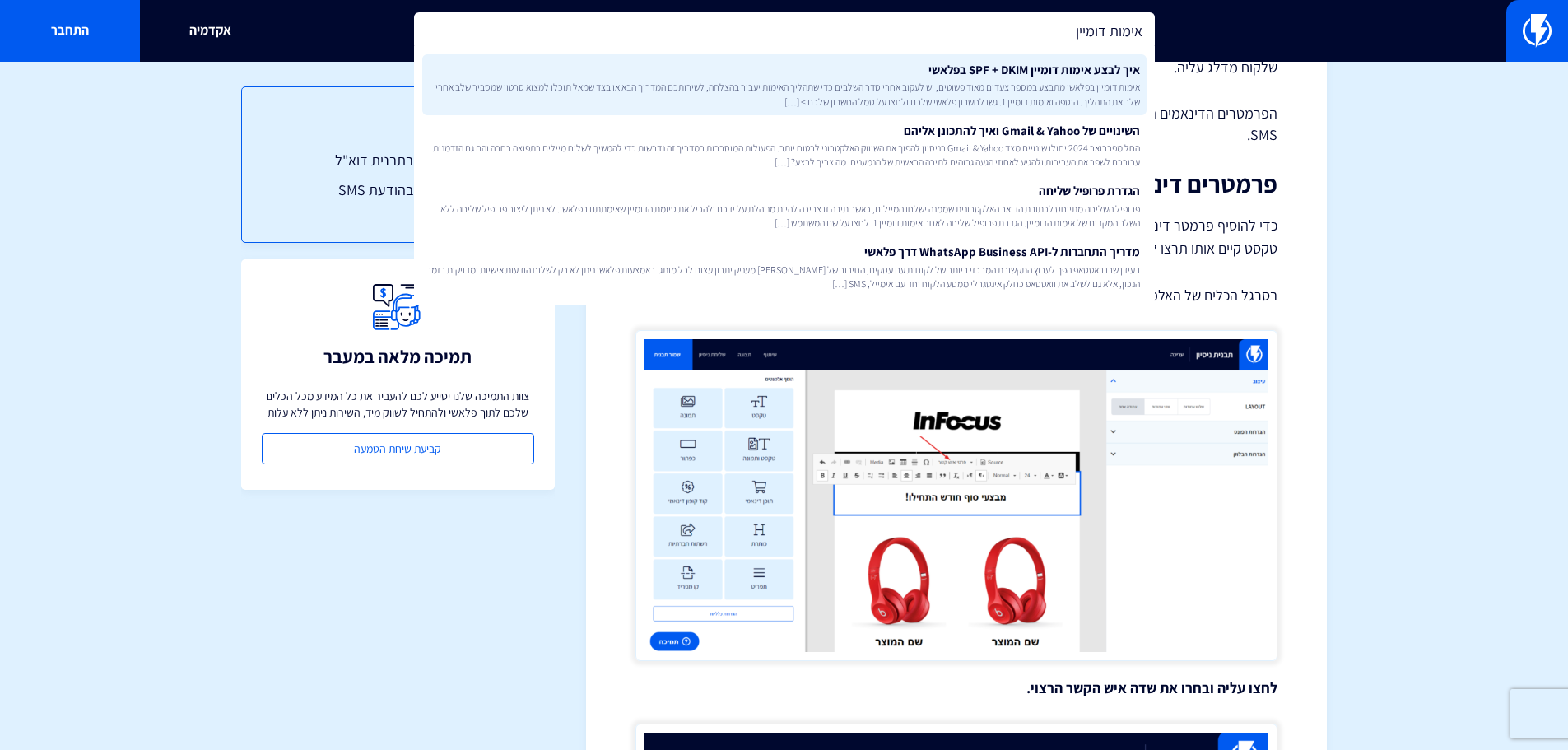
type input "אימות דומיין"
click at [956, 85] on span "אימות דומיין בפלאשי מתבצע במספר צעדים מאוד פשוטים, יש לעקוב אחרי סדר השלבים כדי…" at bounding box center [784, 94] width 711 height 28
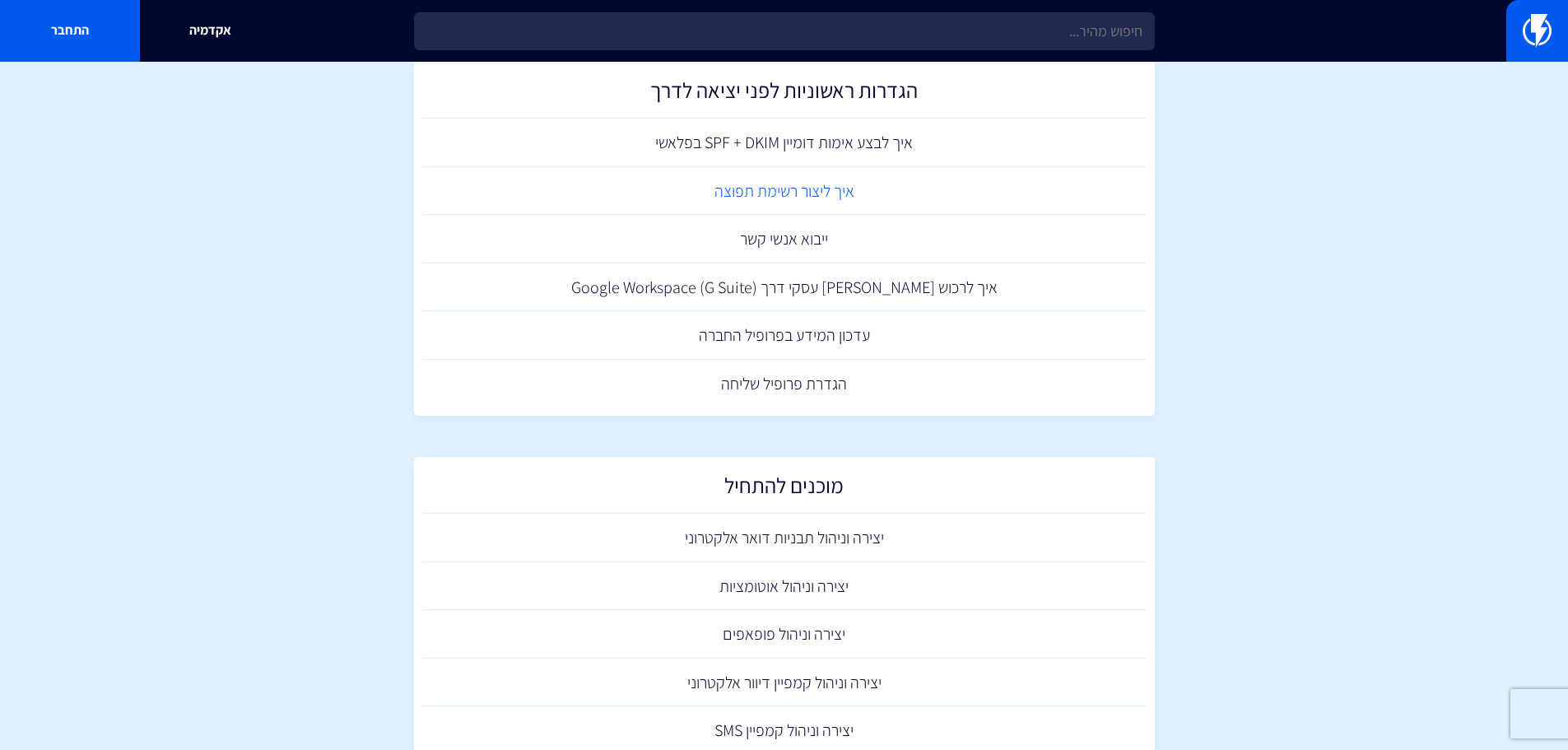
scroll to position [748, 0]
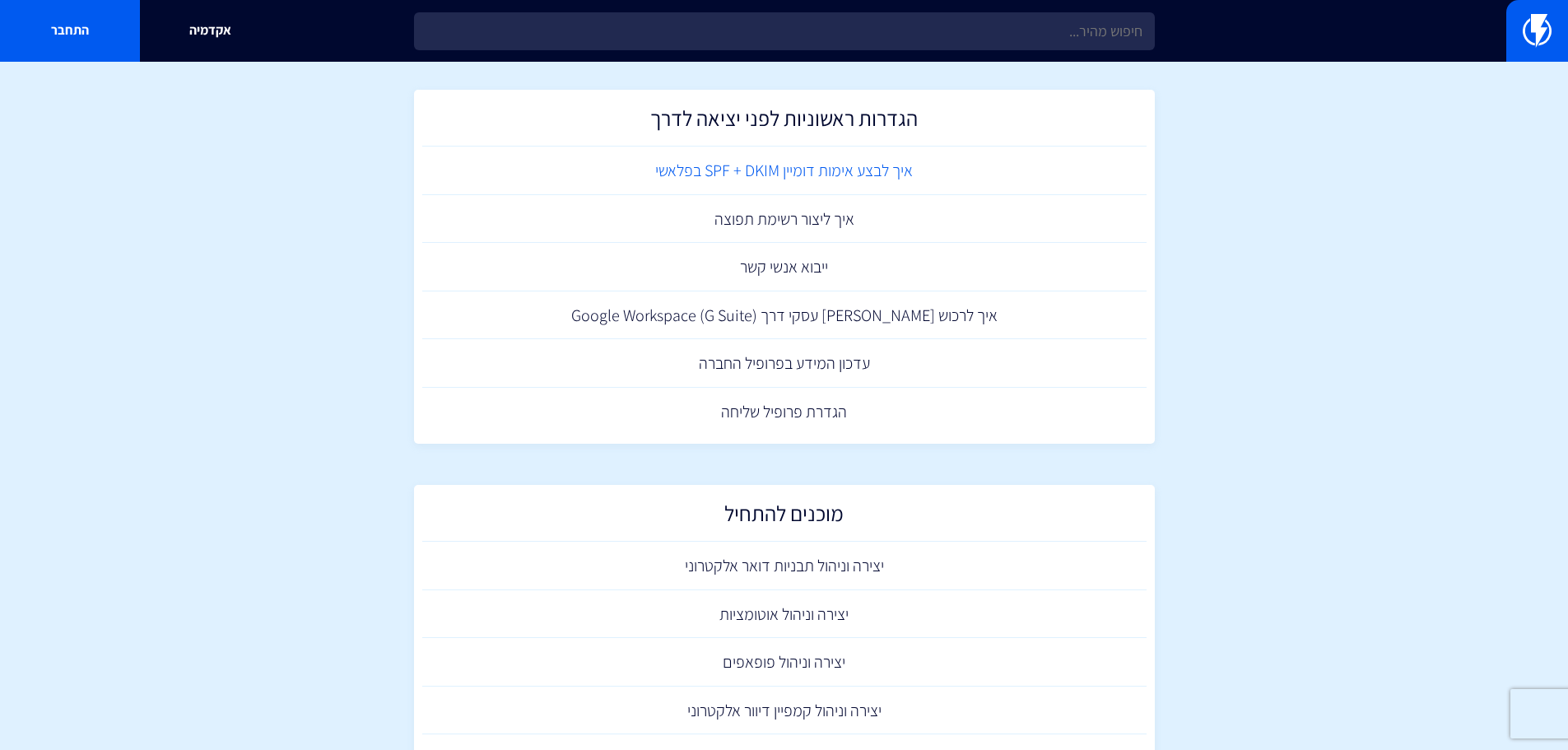
click at [842, 173] on link "איך לבצע אימות דומיין SPF + DKIM בפלאשי" at bounding box center [784, 171] width 725 height 48
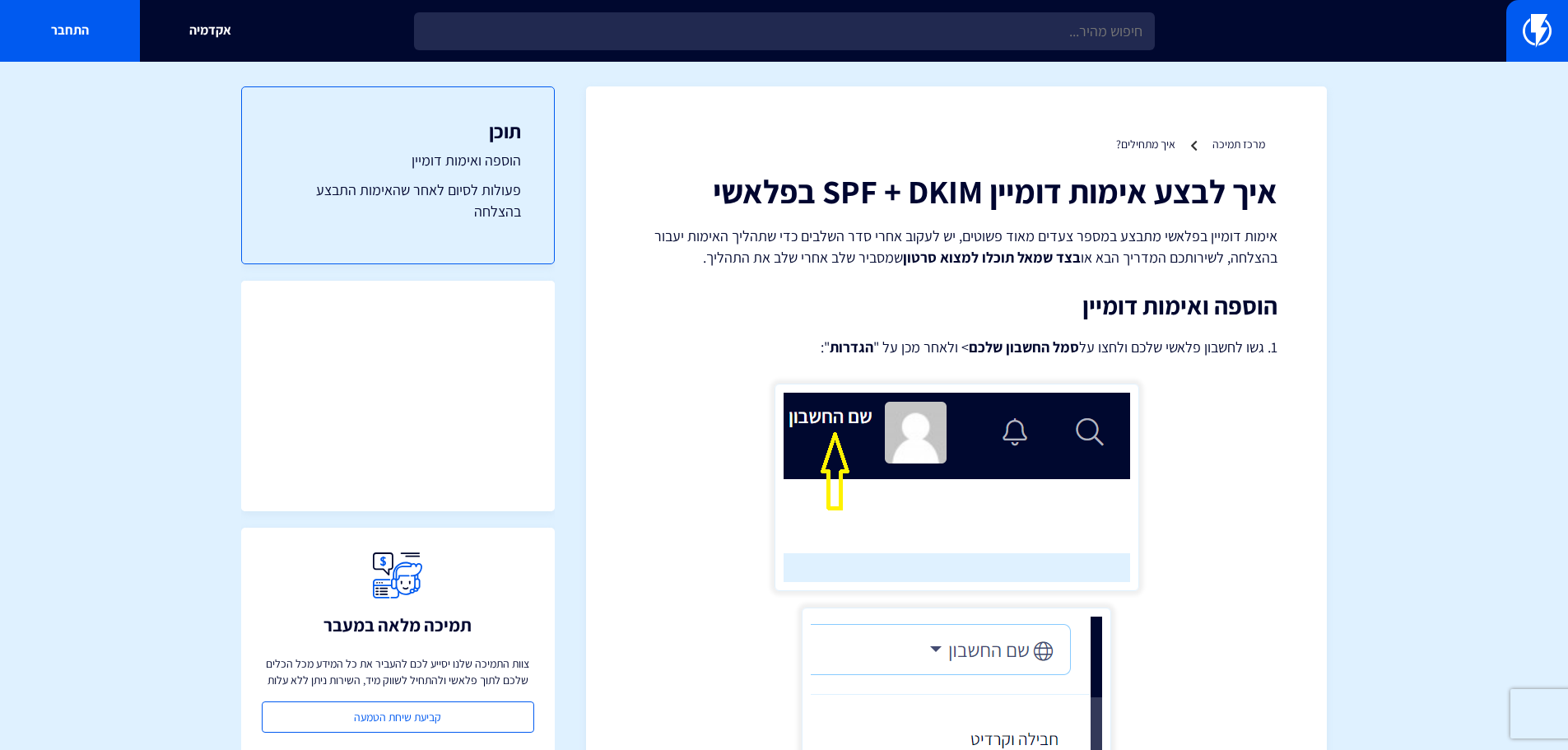
click at [969, 259] on strong "בצד שמאל תוכלו למצוא סרטון" at bounding box center [992, 257] width 178 height 19
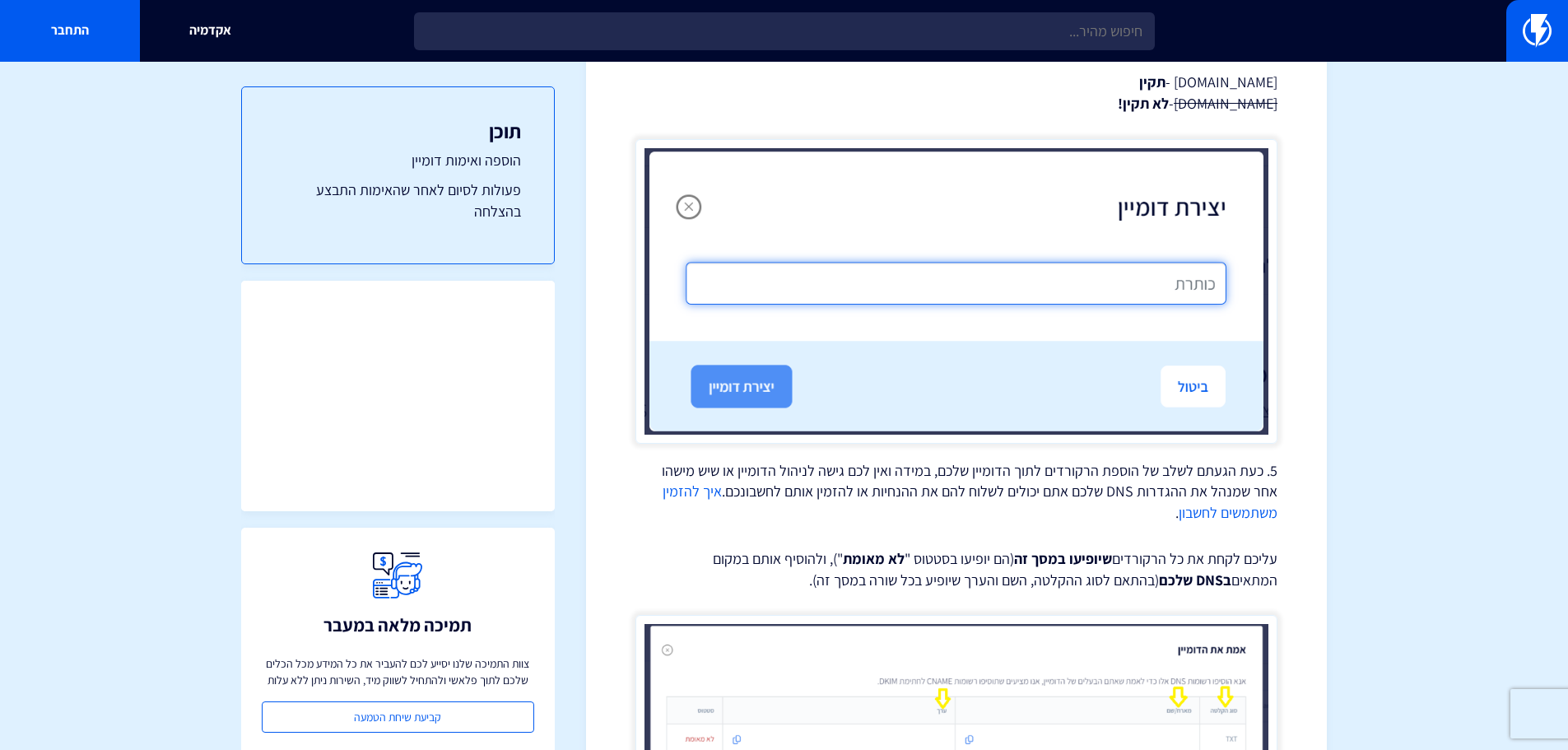
scroll to position [1317, 0]
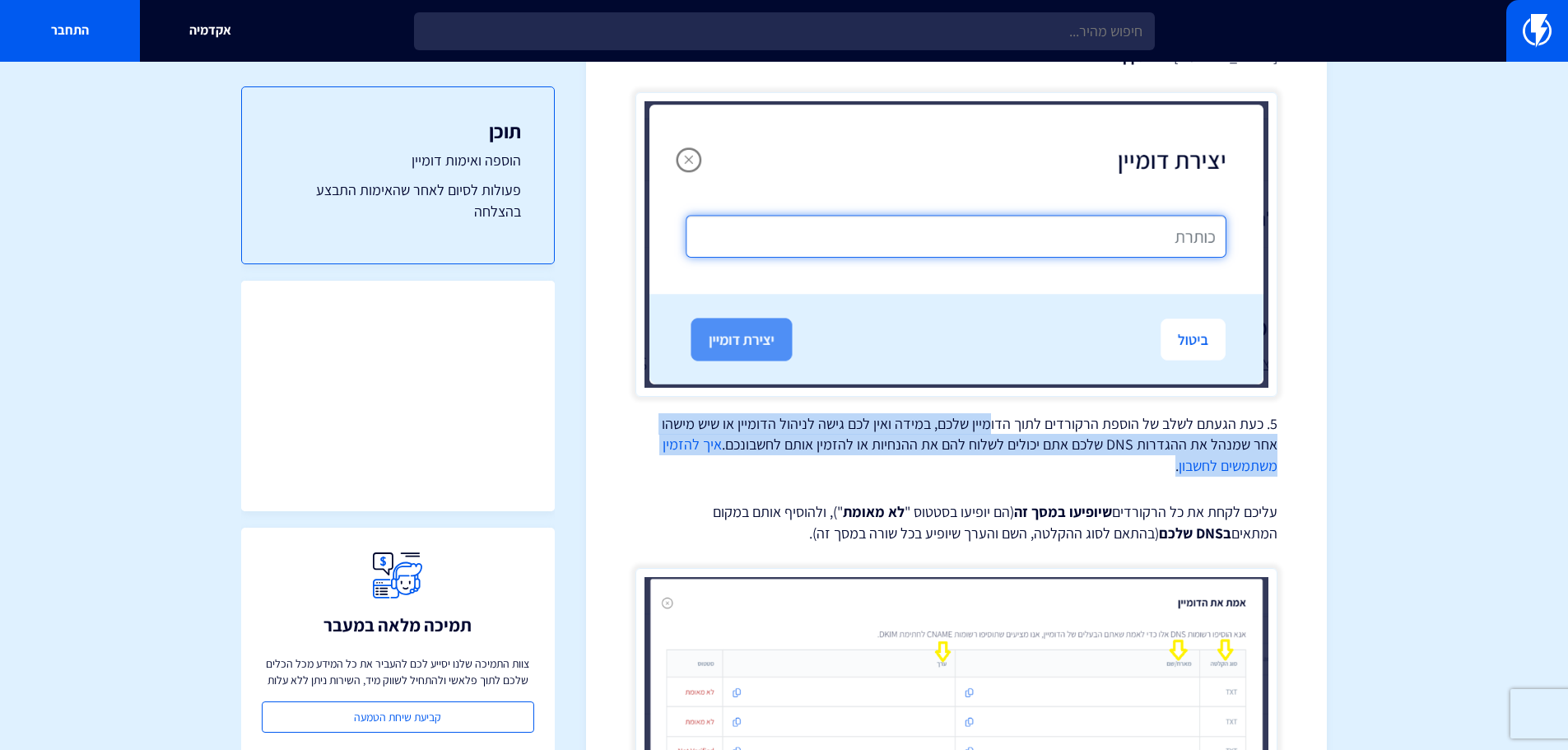
drag, startPoint x: 995, startPoint y: 432, endPoint x: 765, endPoint y: 461, distance: 231.8
click at [765, 461] on p "5. כעת הגעתם לשלב של הוספת הרקורדים לתוך הדומיין שלכם, במידה ואין לכם גישה לניה…" at bounding box center [956, 446] width 642 height 64
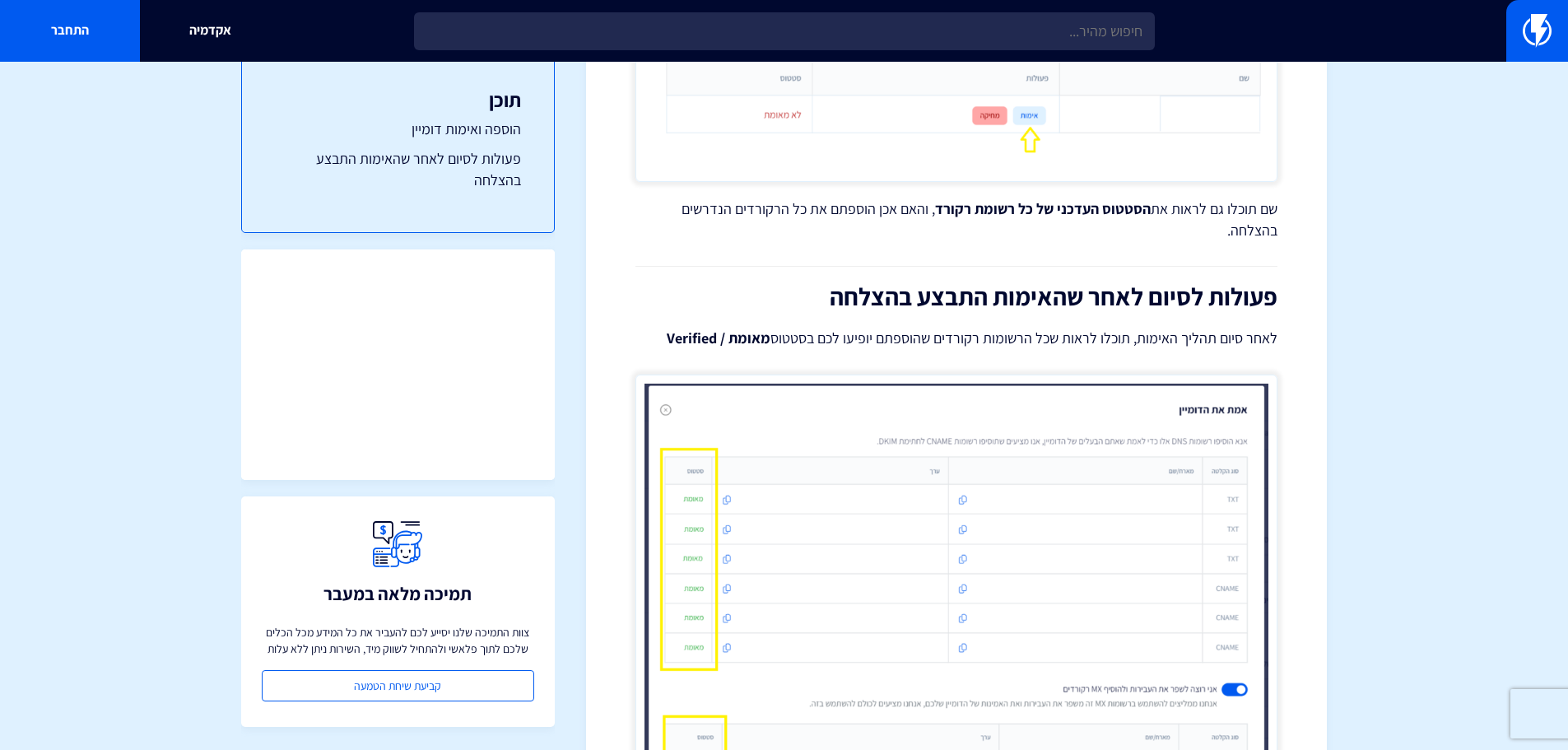
scroll to position [0, 0]
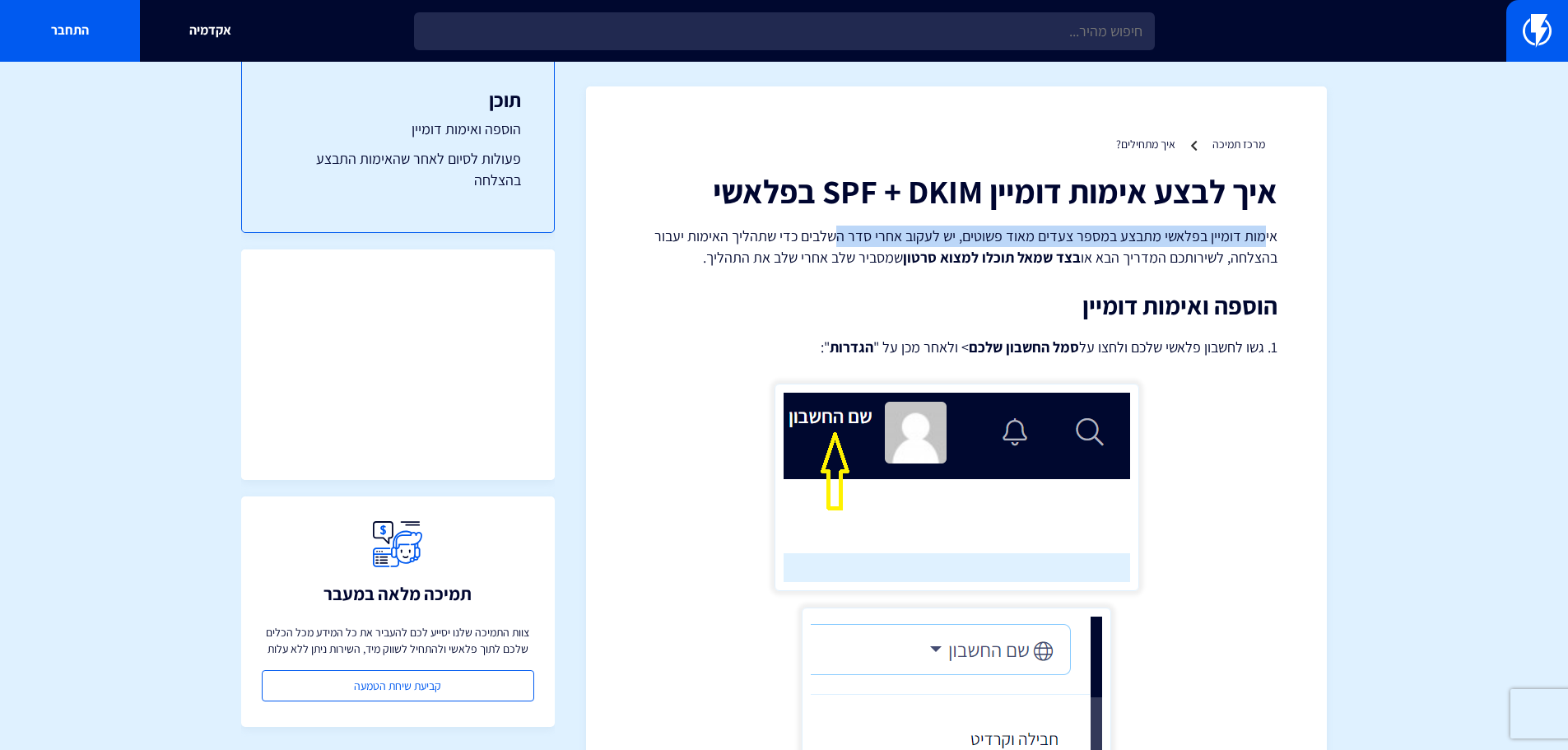
drag, startPoint x: 1262, startPoint y: 241, endPoint x: 844, endPoint y: 245, distance: 418.0
click at [844, 245] on p "אימות דומיין בפלאשי מתבצע במספר צעדים מאוד פשוטים, יש לעקוב אחרי סדר השלבים כדי…" at bounding box center [956, 245] width 642 height 42
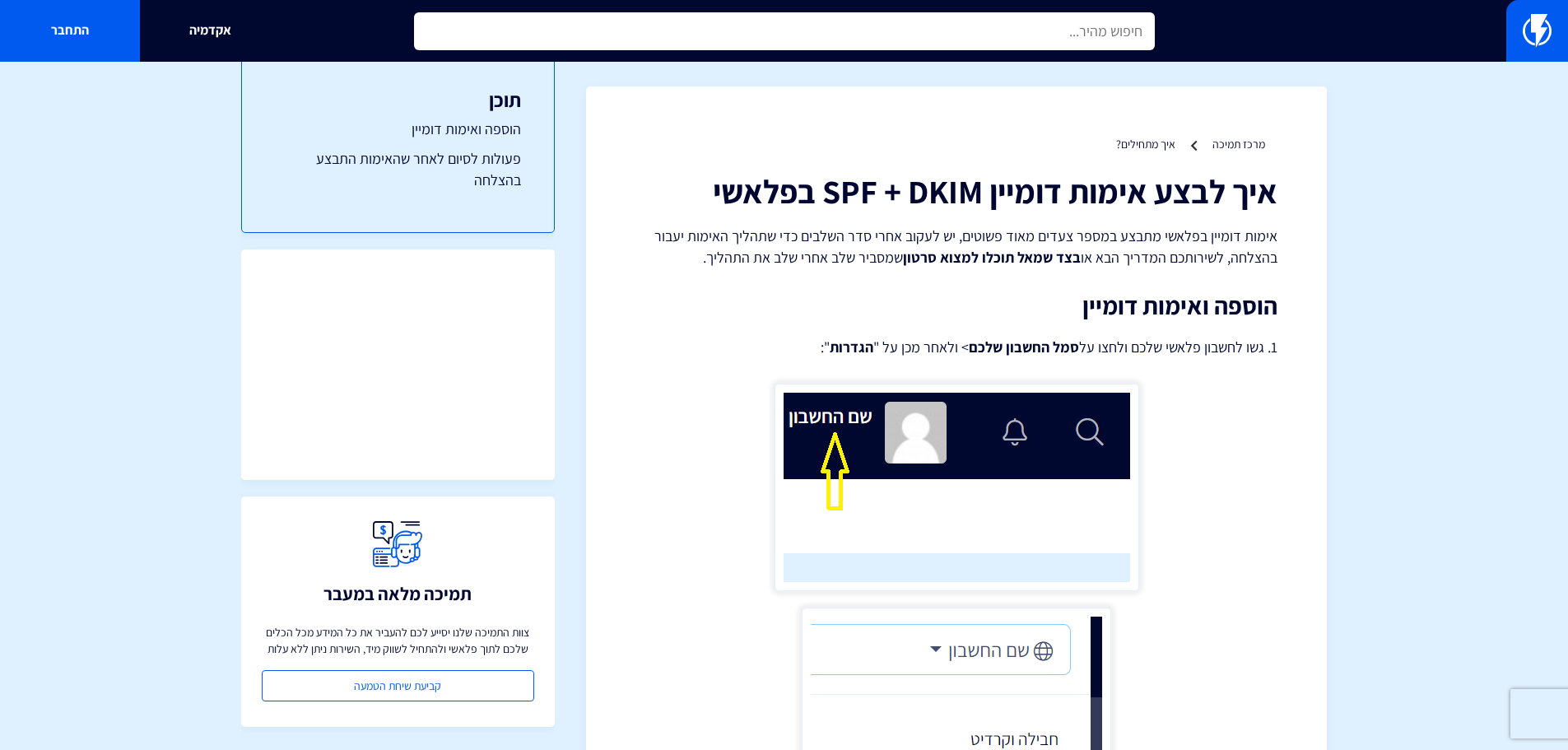
click at [1015, 18] on input "text" at bounding box center [784, 31] width 741 height 38
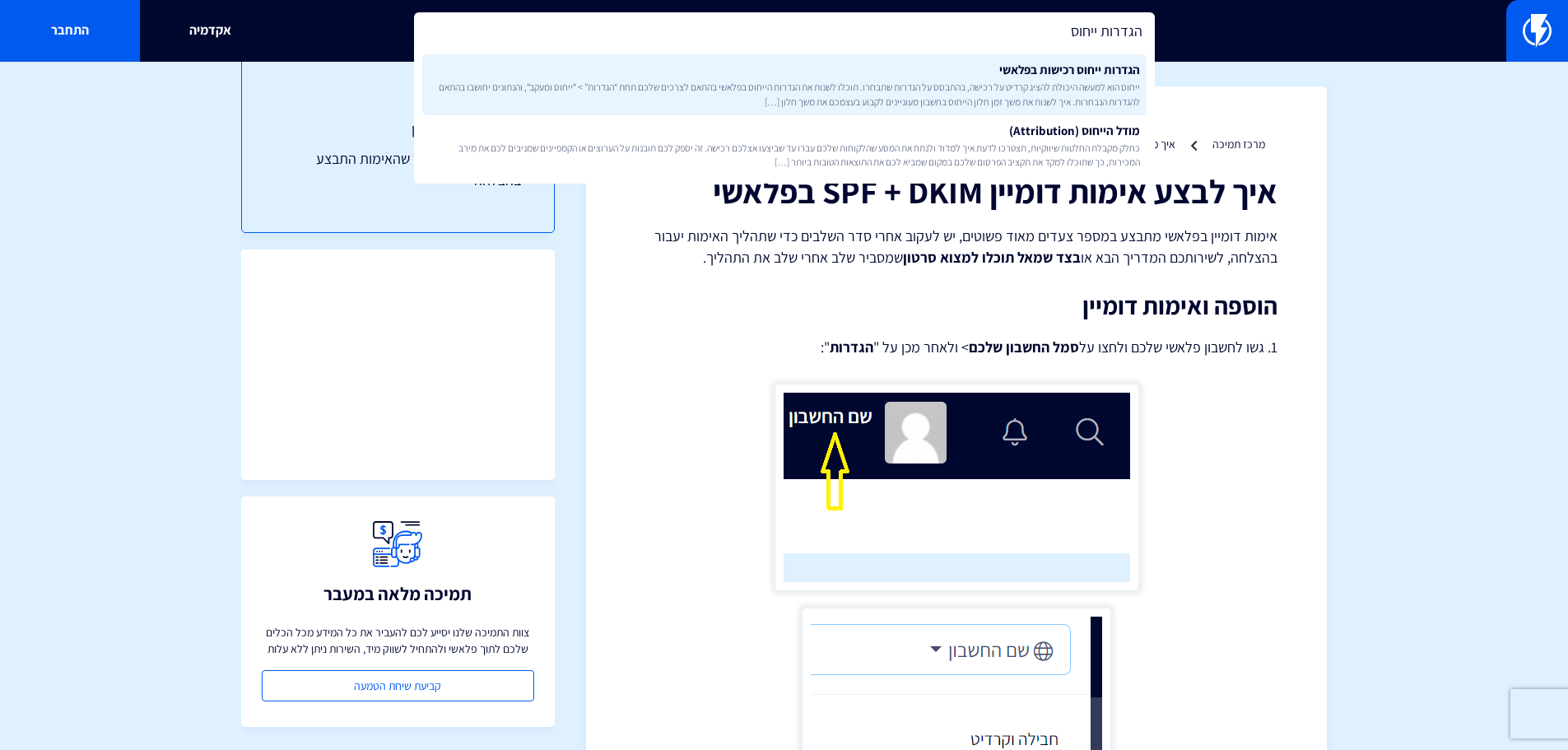
type input "הגדרות ייחוס"
click at [1008, 81] on span "ייחוס הוא למעשה היכולת להציג קרדיט על רכישה, בהתבסס על הגדרות שתבחרו. תוכלו לשנ…" at bounding box center [784, 94] width 711 height 28
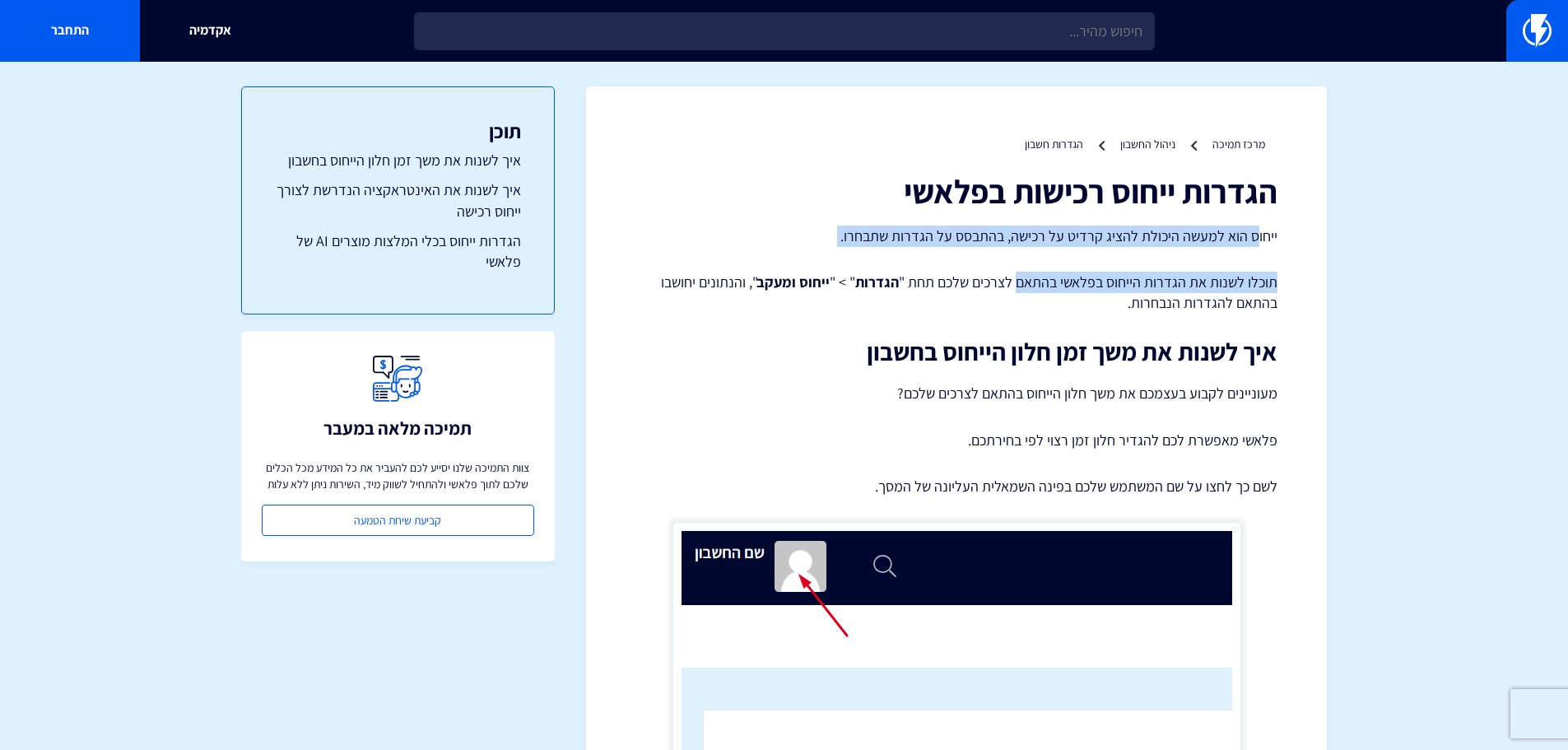
drag, startPoint x: 1261, startPoint y: 239, endPoint x: 1017, endPoint y: 250, distance: 244.2
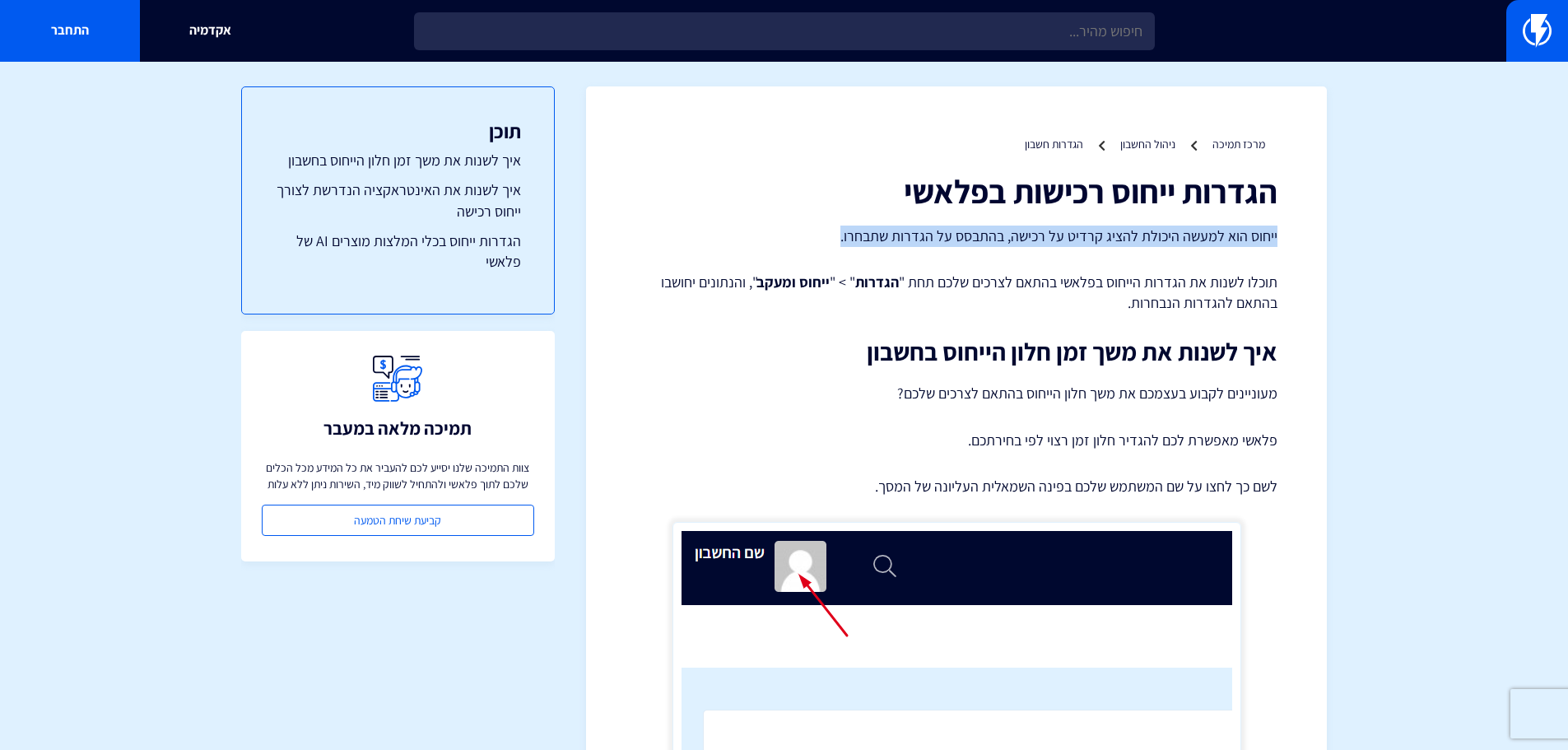
drag, startPoint x: 1277, startPoint y: 237, endPoint x: 847, endPoint y: 243, distance: 430.0
click at [847, 243] on p "ייחוס הוא למעשה היכולת להציג קרדיט על רכישה, בהתבסס על הגדרות שתבחרו." at bounding box center [956, 236] width 642 height 21
copy p "ייחוס הוא למעשה היכולת להציג קרדיט על רכישה, בהתבסס על הגדרות שתבחרו."
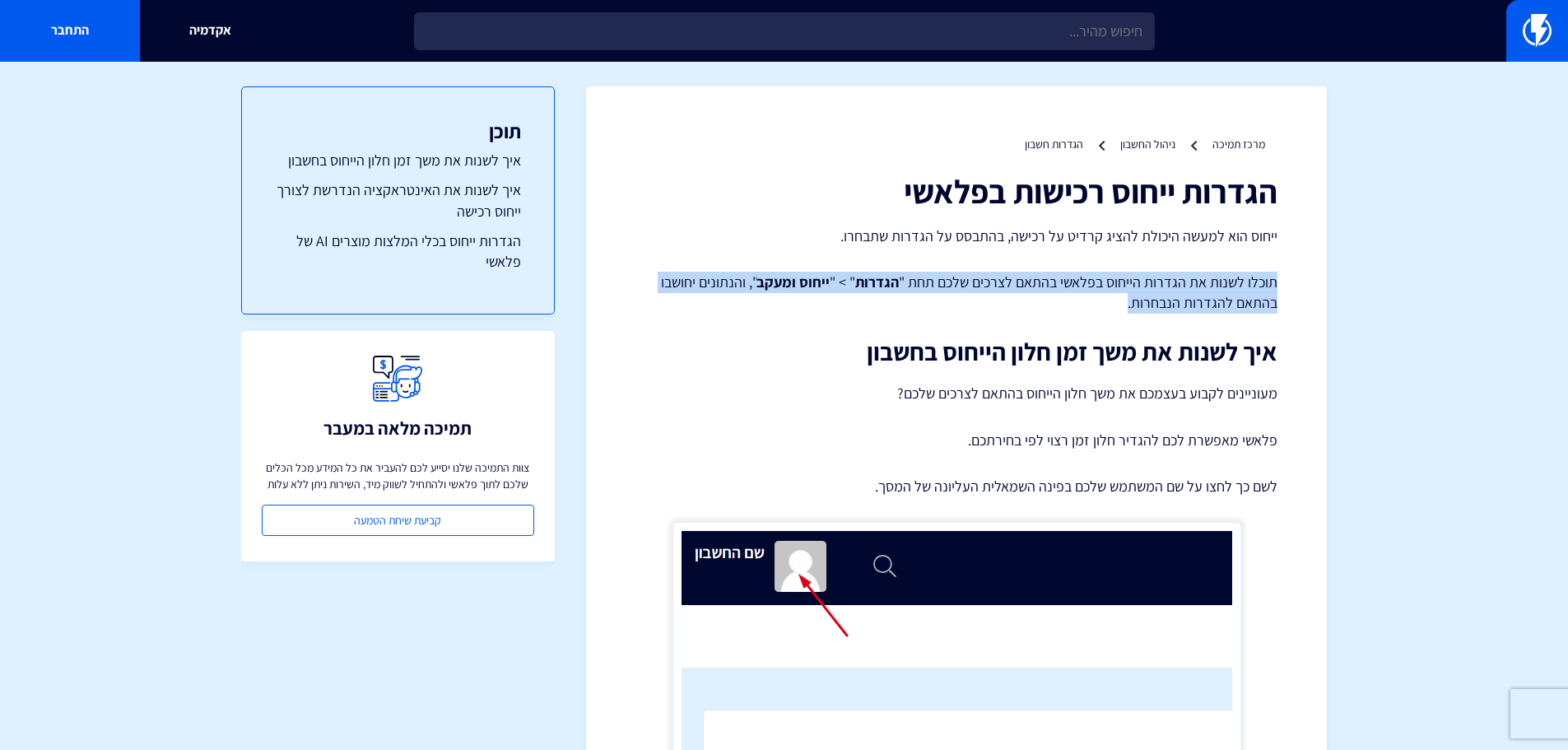
drag, startPoint x: 1084, startPoint y: 309, endPoint x: 1279, endPoint y: 281, distance: 197.0
copy p "תוכלו לשנות את הגדרות הייחוס בפלאשי בהתאם לצרכים שלכם תחת " הגדרות " > " ייחוס …"
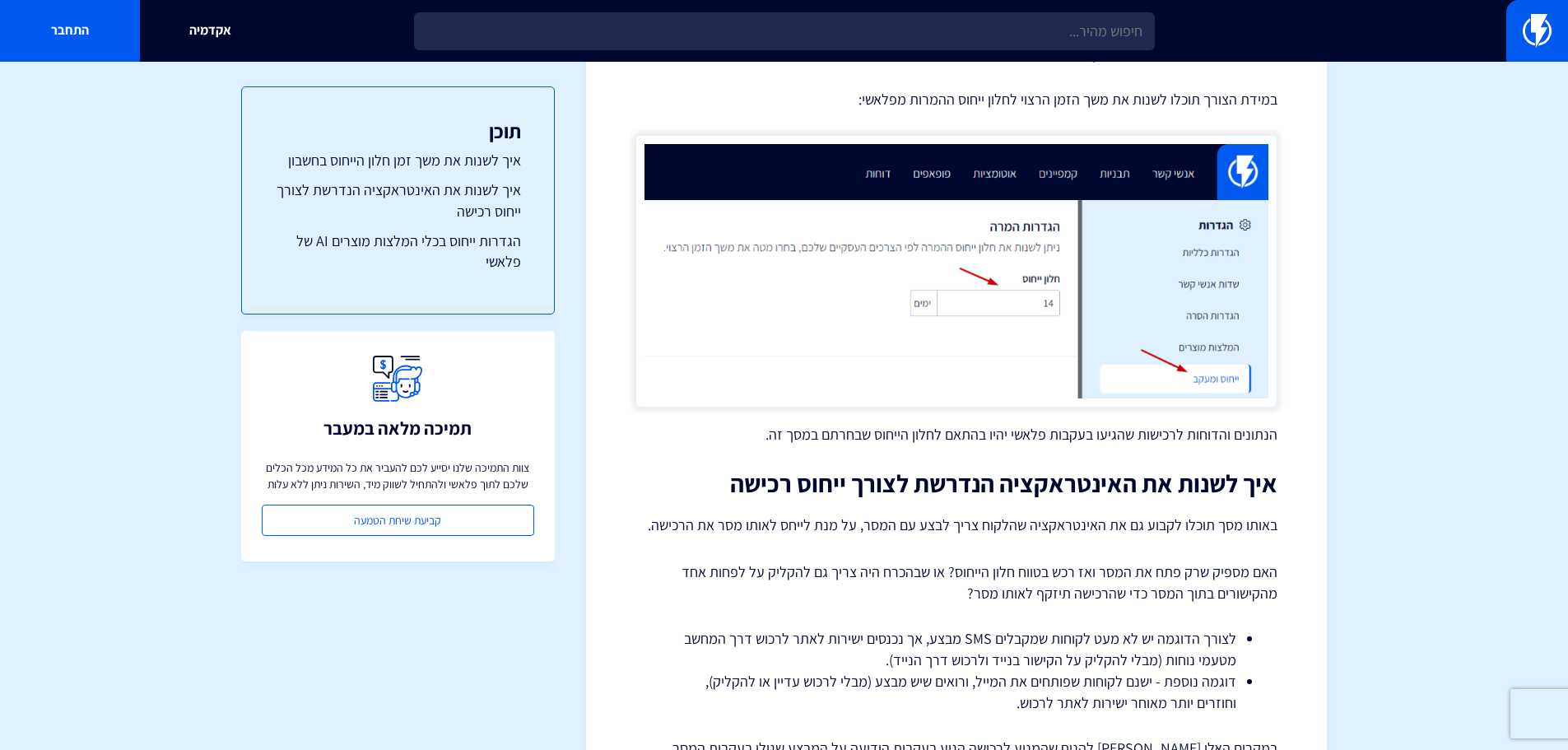
scroll to position [823, 0]
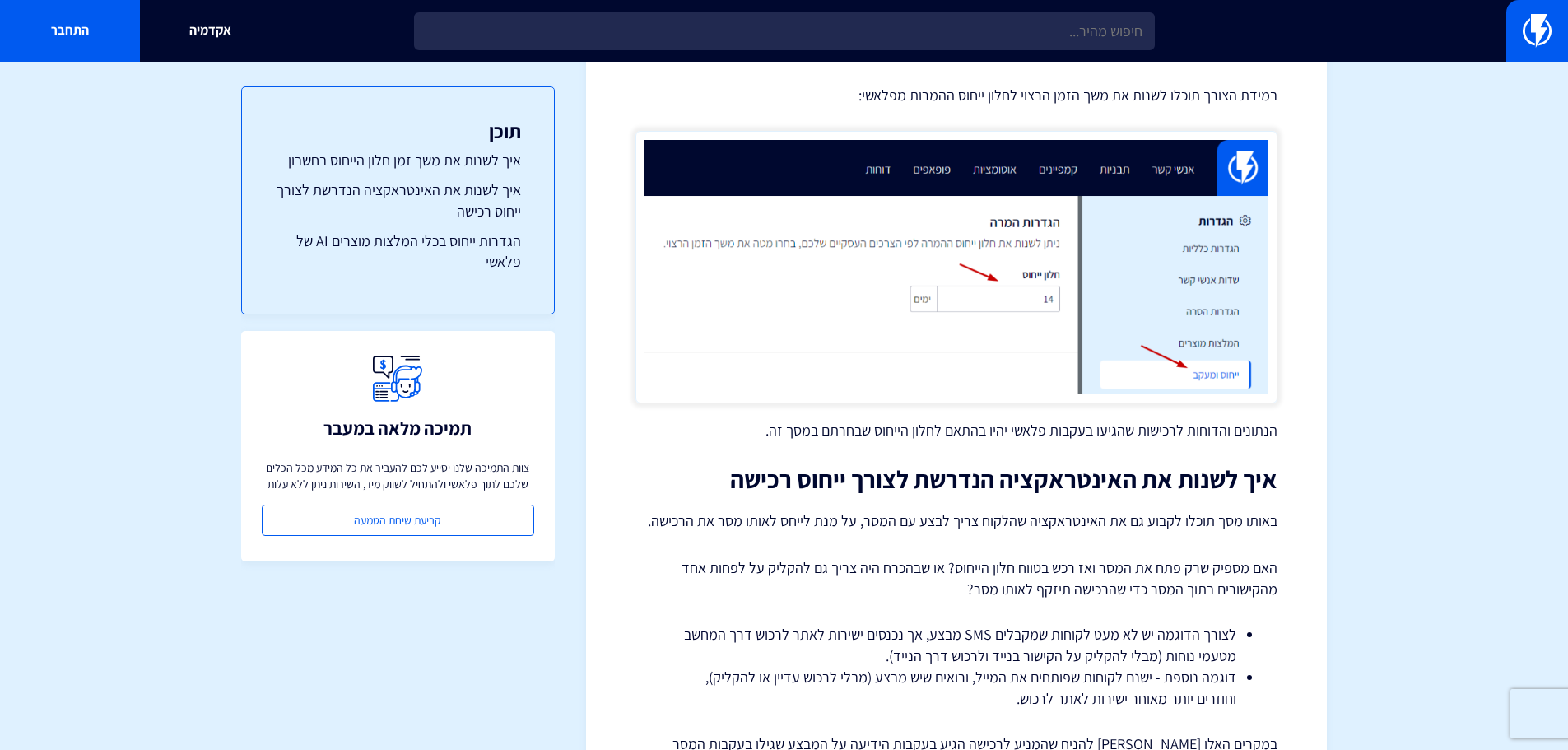
drag, startPoint x: 1447, startPoint y: 198, endPoint x: 1324, endPoint y: 156, distance: 130.0
click at [1447, 198] on section "מרכז תמיכה ניהול החשבון הגדרות חשבון הגדרות ייחוס רכישות בפלאשי ייחוס הוא למעשה…" at bounding box center [784, 514] width 1568 height 2553
click at [1082, 53] on div "אקדמיה התחבר" at bounding box center [784, 31] width 1568 height 62
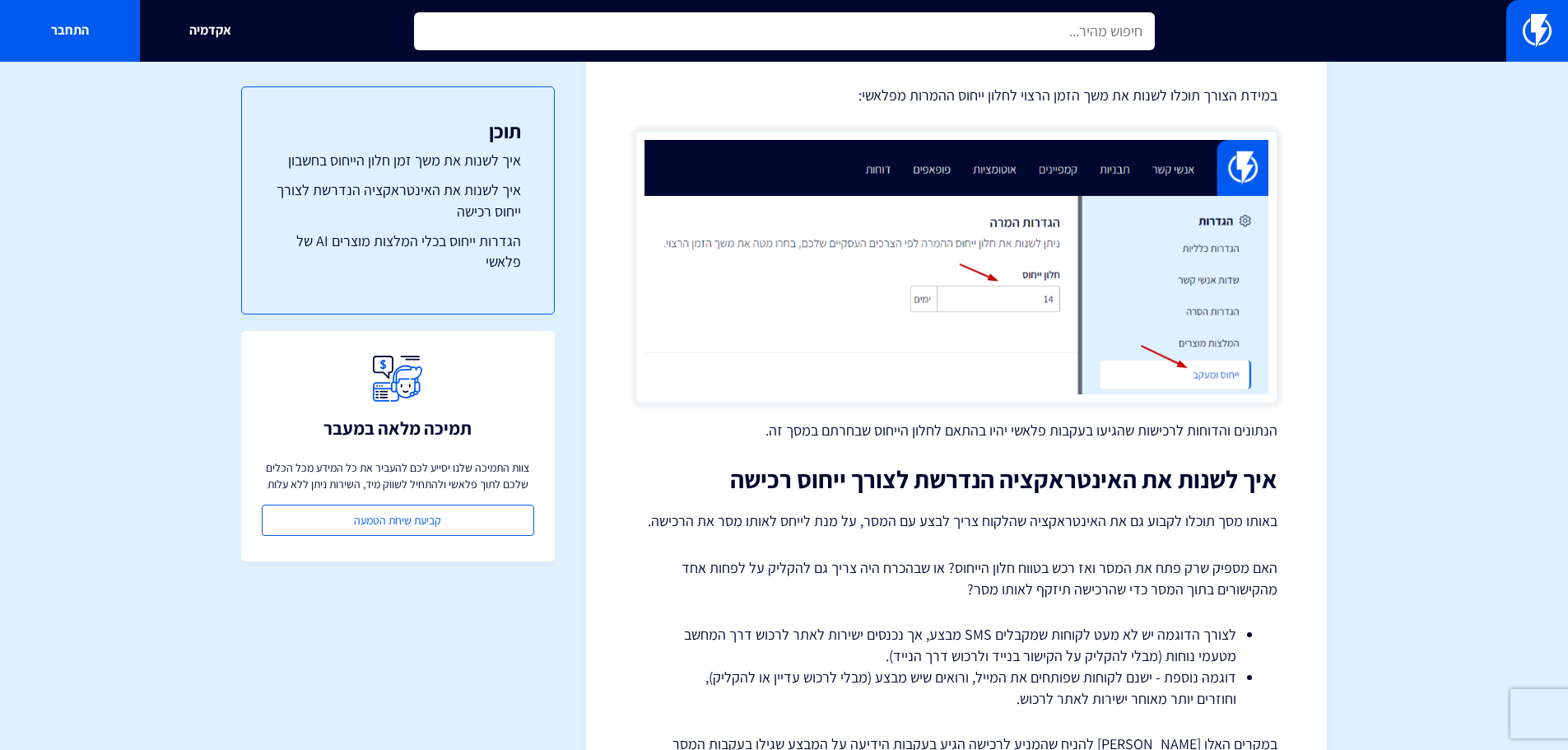
click at [1080, 48] on input "text" at bounding box center [784, 31] width 741 height 38
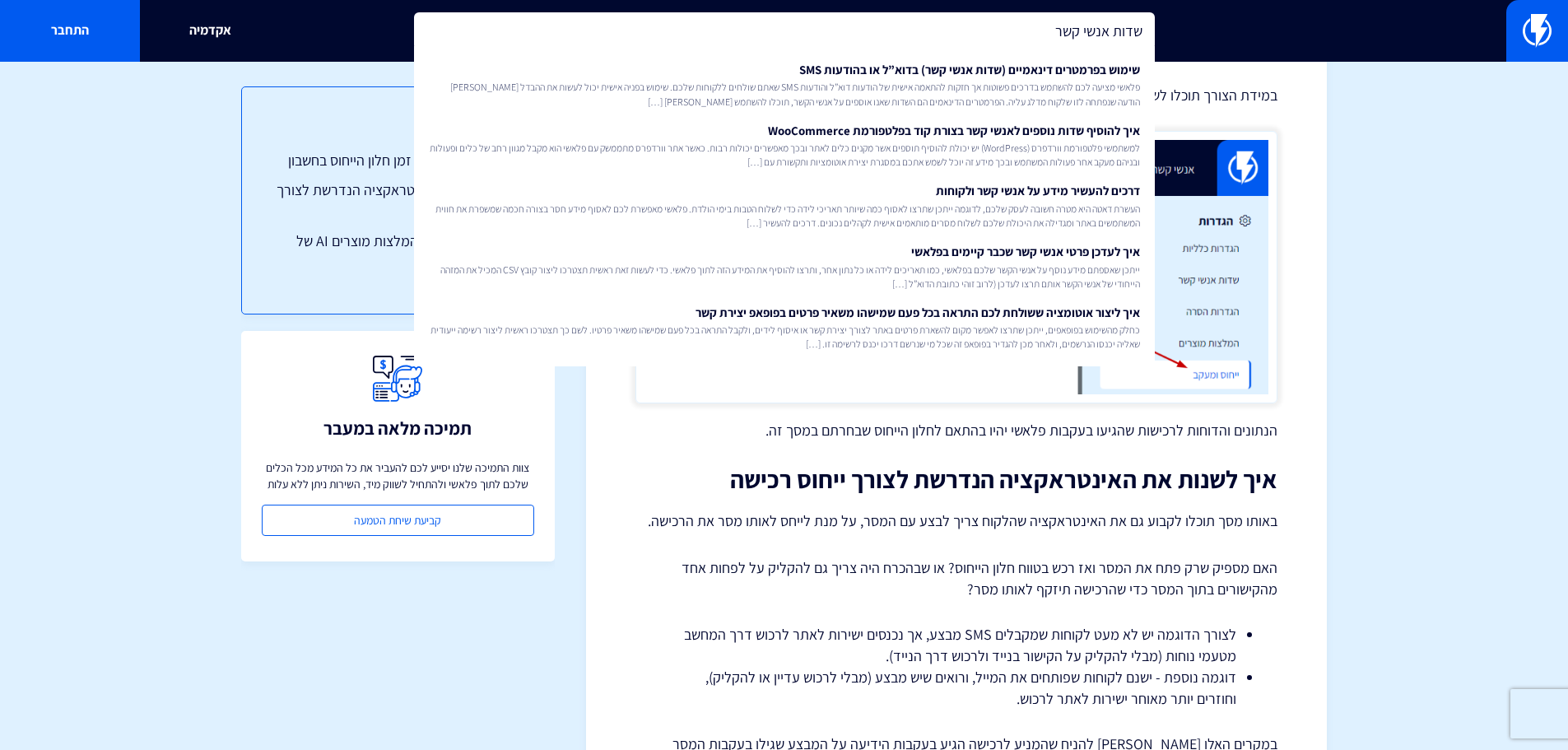
type input "שדות אנשי קשר"
